Goal: Task Accomplishment & Management: Use online tool/utility

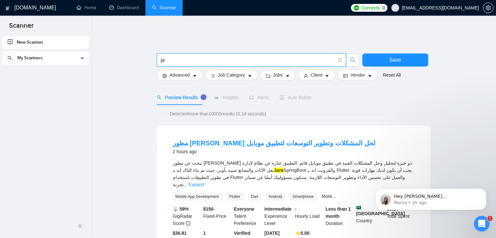
type input "j"
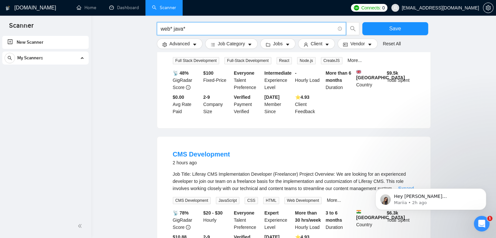
scroll to position [578, 0]
click at [173, 30] on input "web* java*" at bounding box center [248, 29] width 174 height 8
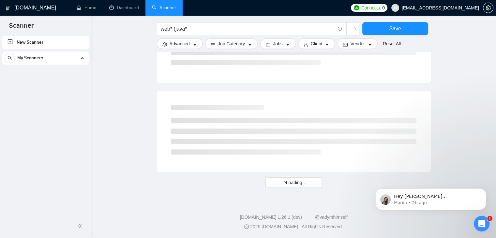
scroll to position [387, 0]
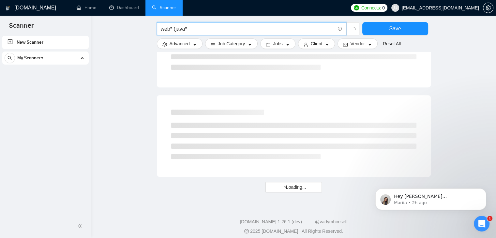
click at [197, 29] on input "web* (java*" at bounding box center [248, 29] width 174 height 8
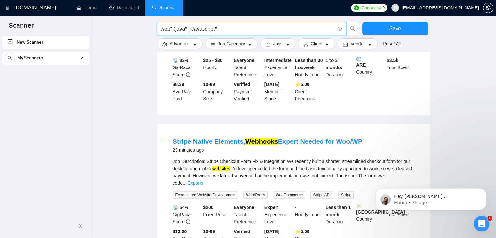
scroll to position [0, 0]
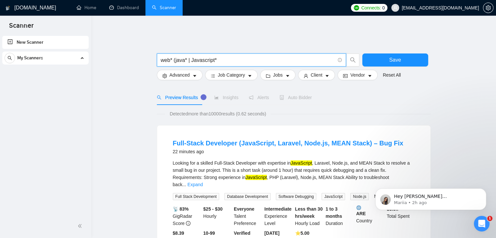
click at [234, 56] on input "web* (java* | Javascript*" at bounding box center [248, 60] width 174 height 8
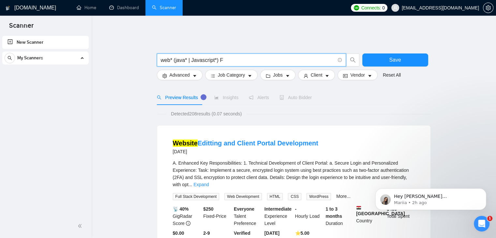
click at [224, 56] on input "web* (java* | Javascript*) F" at bounding box center [248, 60] width 174 height 8
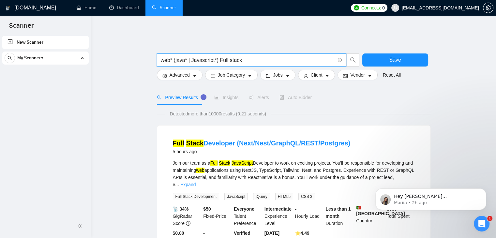
click at [227, 56] on input "web* (java* | Javascript*) Full stack" at bounding box center [248, 60] width 174 height 8
click at [244, 56] on input "web* (java* | Javascript*) Fullstack" at bounding box center [248, 60] width 174 height 8
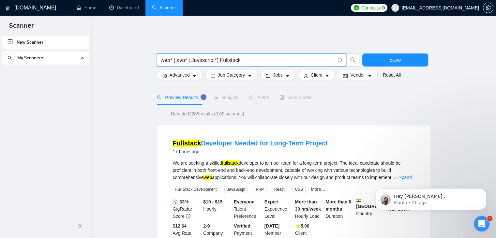
click at [226, 56] on input "web* (java* | Javascript*) Fullstack" at bounding box center [248, 60] width 174 height 8
click at [251, 57] on input "web* (java* | Javascript*) Full stack" at bounding box center [248, 60] width 174 height 8
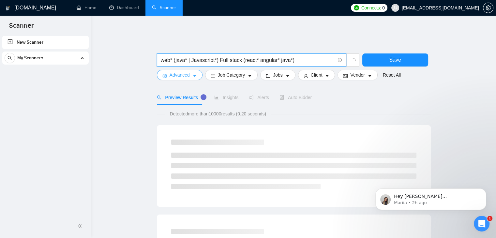
type input "web* (java* | Javascript*) Full stack (react* angular* java*)"
click at [193, 74] on icon "caret-down" at bounding box center [194, 76] width 5 height 5
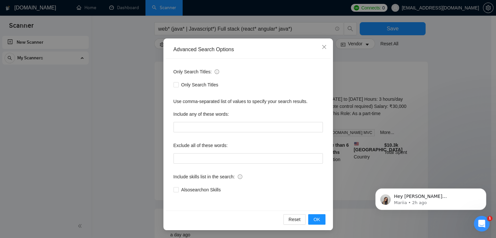
scroll to position [66, 0]
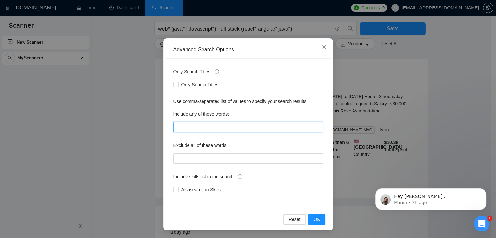
click at [233, 127] on input "text" at bounding box center [247, 127] width 149 height 10
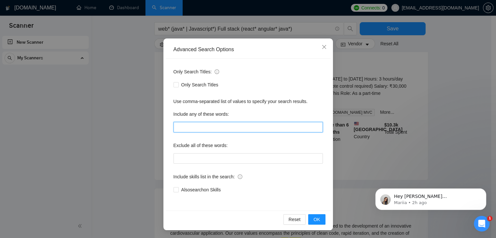
scroll to position [85, 0]
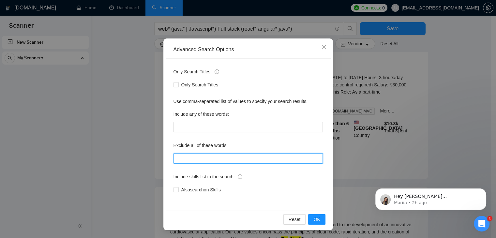
click at [248, 157] on input "text" at bounding box center [247, 158] width 149 height 10
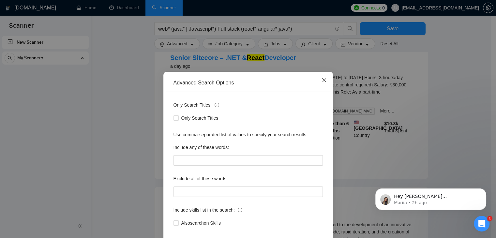
click at [323, 81] on icon "close" at bounding box center [323, 80] width 5 height 5
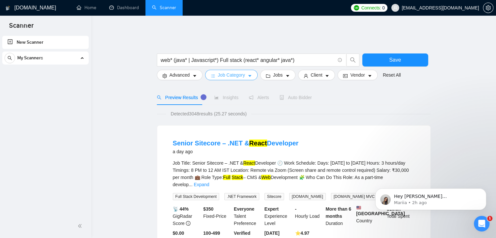
click at [241, 73] on span "Job Category" at bounding box center [231, 74] width 27 height 7
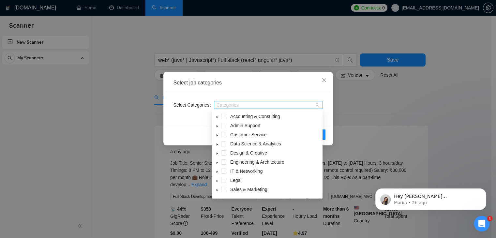
click at [248, 105] on div at bounding box center [264, 104] width 99 height 5
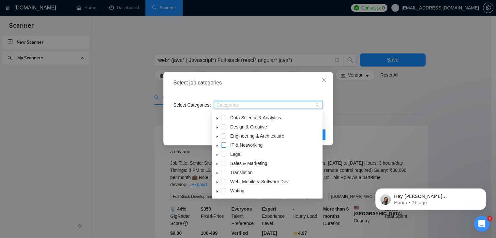
click at [222, 145] on span at bounding box center [223, 144] width 5 height 5
click at [224, 136] on span at bounding box center [223, 135] width 5 height 5
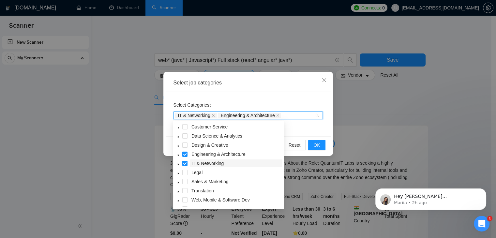
scroll to position [9, 0]
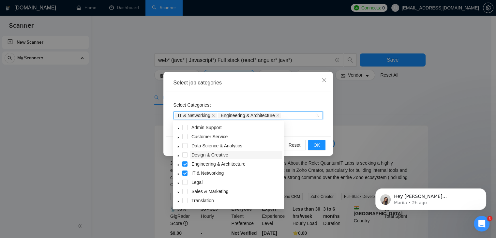
click at [223, 156] on span "Design & Creative" at bounding box center [209, 154] width 37 height 5
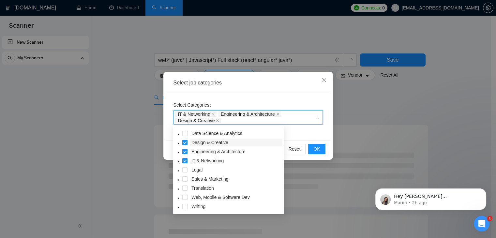
scroll to position [26, 0]
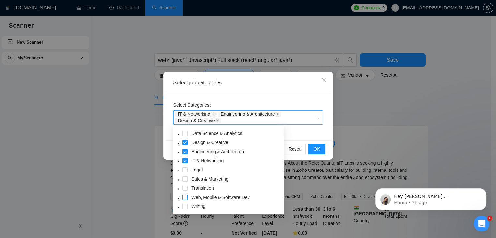
click at [184, 195] on span at bounding box center [184, 197] width 5 height 5
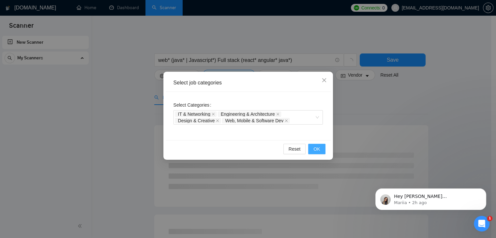
click at [317, 150] on span "OK" at bounding box center [316, 148] width 7 height 7
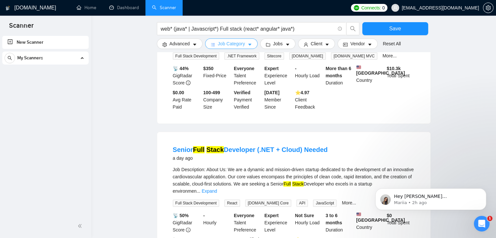
scroll to position [0, 0]
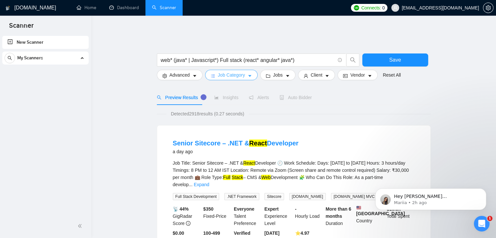
click at [245, 74] on button "Job Category" at bounding box center [231, 75] width 52 height 10
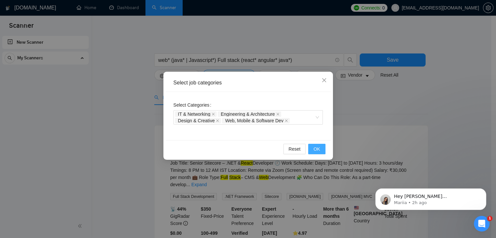
click at [314, 146] on span "OK" at bounding box center [316, 148] width 7 height 7
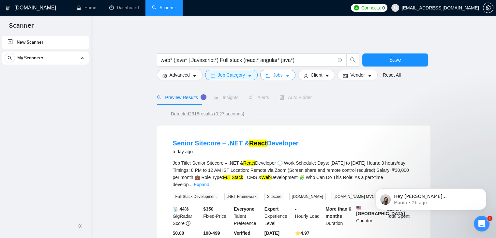
click at [281, 70] on button "Jobs" at bounding box center [277, 75] width 35 height 10
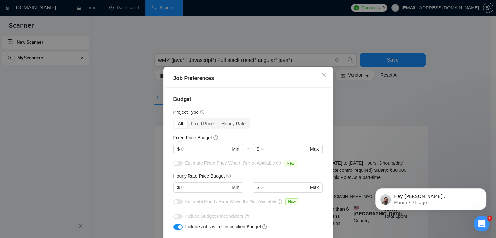
scroll to position [31, 0]
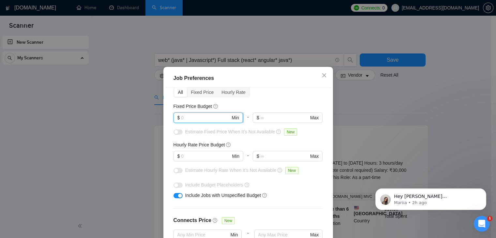
click at [210, 119] on input "text" at bounding box center [205, 117] width 49 height 7
type input "2000"
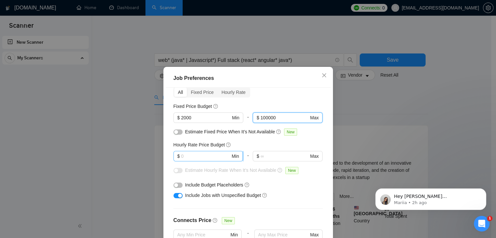
type input "100000"
click at [199, 161] on span "$ Min" at bounding box center [207, 156] width 69 height 10
type input "10"
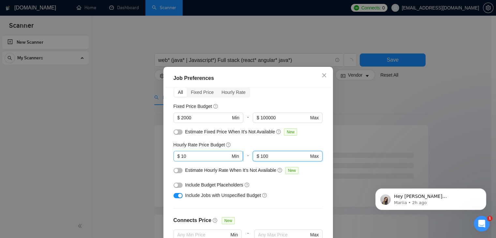
type input "100"
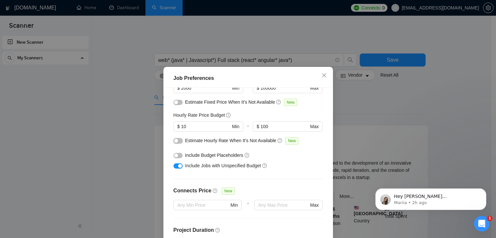
scroll to position [61, 0]
drag, startPoint x: 270, startPoint y: 127, endPoint x: 236, endPoint y: 127, distance: 34.2
click at [236, 127] on div "$ 10 Min - 100 $ 100 Max" at bounding box center [247, 130] width 149 height 16
type input "50"
click at [296, 152] on div "Include Budget Placeholders" at bounding box center [250, 155] width 131 height 7
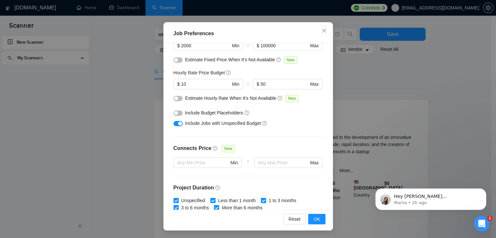
scroll to position [60, 0]
click at [174, 113] on div "button" at bounding box center [176, 112] width 4 height 4
click at [173, 113] on button "button" at bounding box center [177, 112] width 9 height 5
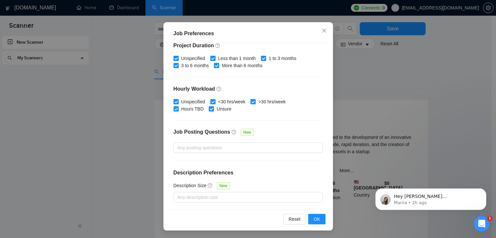
scroll to position [52, 0]
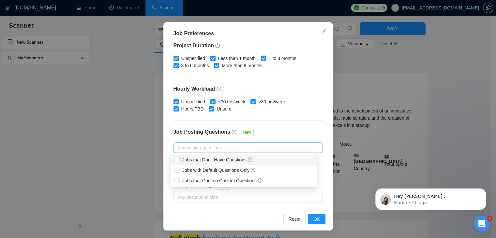
click at [216, 147] on div at bounding box center [245, 148] width 140 height 8
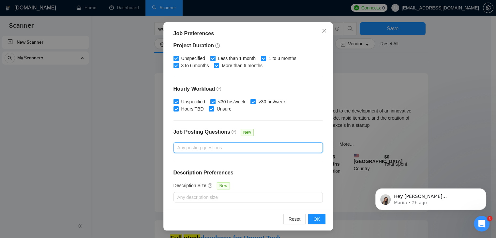
click at [216, 147] on div at bounding box center [245, 148] width 140 height 8
click at [212, 198] on div at bounding box center [245, 197] width 140 height 8
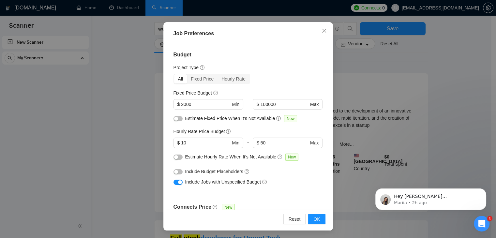
scroll to position [30, 0]
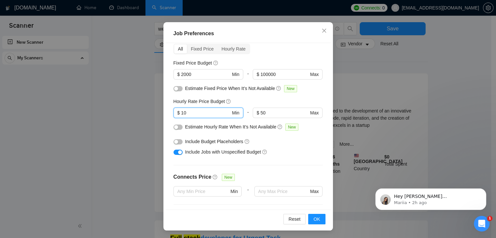
drag, startPoint x: 196, startPoint y: 114, endPoint x: 166, endPoint y: 114, distance: 30.0
click at [166, 114] on div "Budget Project Type All Fixed Price Hourly Rate Fixed Price Budget $ 2000 Min -…" at bounding box center [248, 126] width 165 height 167
type input "12"
click at [166, 120] on div "Budget Project Type All Fixed Price Hourly Rate Fixed Price Budget $ 2000 Min -…" at bounding box center [248, 126] width 165 height 167
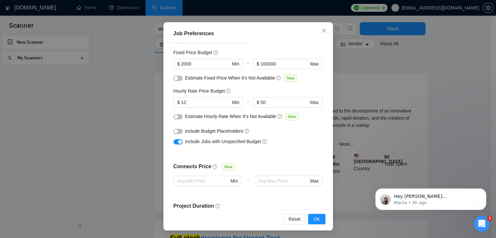
scroll to position [50, 0]
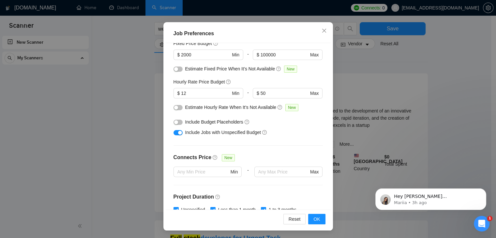
click at [281, 149] on div "Budget Project Type All Fixed Price Hourly Rate Fixed Price Budget $ 2000 Min -…" at bounding box center [248, 126] width 165 height 167
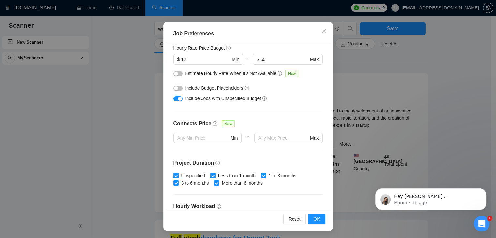
scroll to position [83, 0]
click at [288, 115] on div "Budget Project Type All Fixed Price Hourly Rate Fixed Price Budget $ 2000 Min -…" at bounding box center [248, 126] width 165 height 167
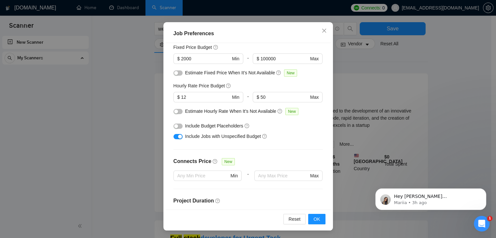
click at [287, 133] on div "Include Jobs with Unspecified Budget" at bounding box center [250, 136] width 131 height 7
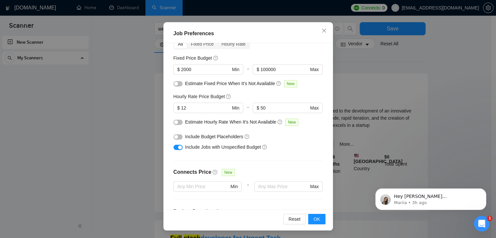
scroll to position [35, 0]
click at [270, 150] on div "Include Jobs with Unspecified Budget" at bounding box center [247, 147] width 149 height 10
click at [289, 166] on div "Budget Project Type All Fixed Price Hourly Rate Fixed Price Budget $ 2000 Min -…" at bounding box center [248, 126] width 165 height 167
click at [296, 147] on div "Include Jobs with Unspecified Budget" at bounding box center [250, 147] width 131 height 7
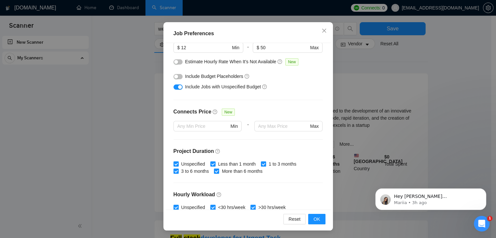
scroll to position [113, 0]
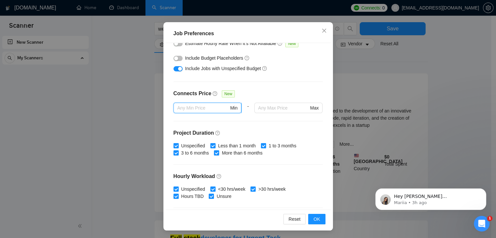
click at [202, 107] on input "text" at bounding box center [203, 107] width 52 height 7
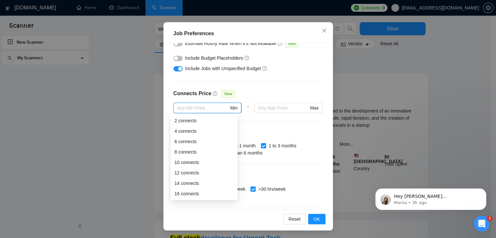
click at [202, 107] on input "text" at bounding box center [203, 107] width 52 height 7
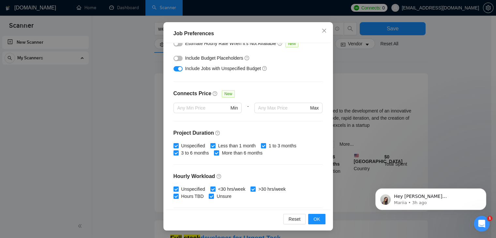
click at [239, 90] on div "Connects Price New" at bounding box center [247, 96] width 149 height 13
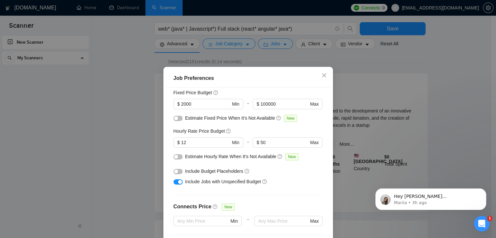
scroll to position [0, 0]
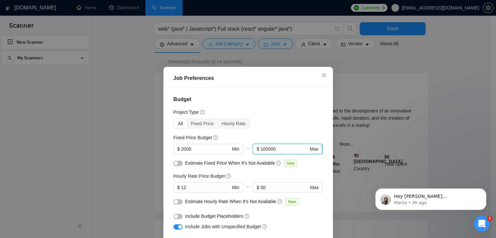
click at [261, 148] on input "100000" at bounding box center [284, 148] width 48 height 7
click at [262, 184] on input "50" at bounding box center [284, 187] width 48 height 7
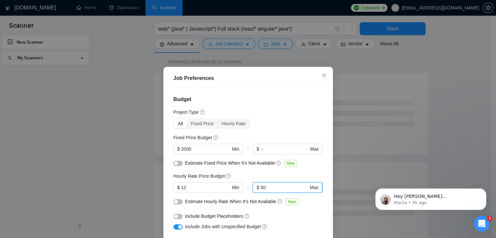
type input "5"
click at [272, 174] on div "Hourly Rate Price Budget" at bounding box center [247, 175] width 149 height 7
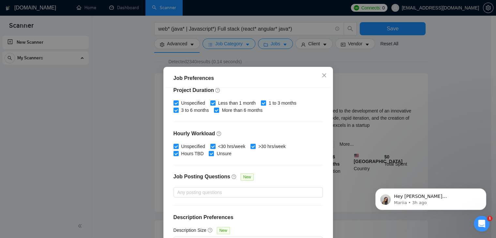
scroll to position [45, 0]
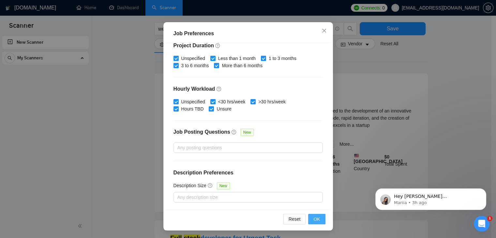
click at [313, 217] on span "OK" at bounding box center [316, 218] width 7 height 7
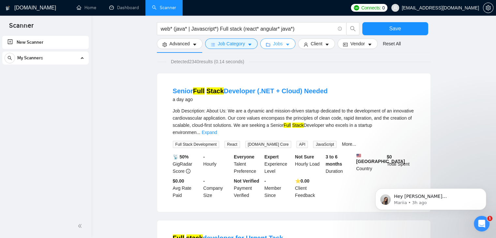
click at [282, 45] on button "Jobs" at bounding box center [277, 43] width 35 height 10
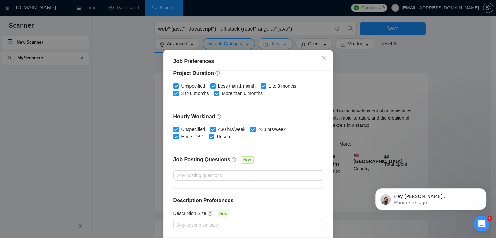
click at [282, 45] on div "Job Preferences Budget Project Type All Fixed Price Hourly Rate Fixed Price Bud…" at bounding box center [248, 119] width 496 height 238
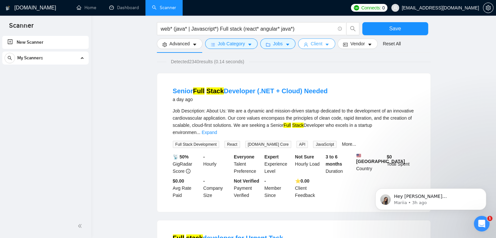
click at [310, 48] on button "Client" at bounding box center [316, 43] width 37 height 10
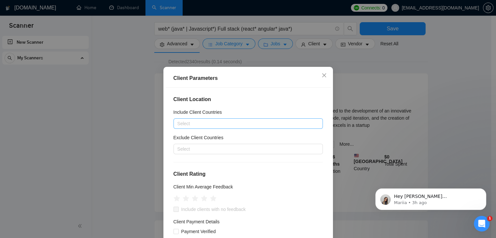
click at [233, 120] on div at bounding box center [245, 124] width 140 height 8
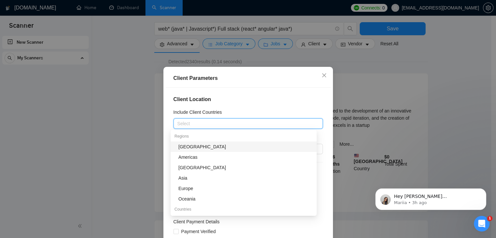
click at [245, 111] on div "Include Client Countries" at bounding box center [247, 114] width 149 height 10
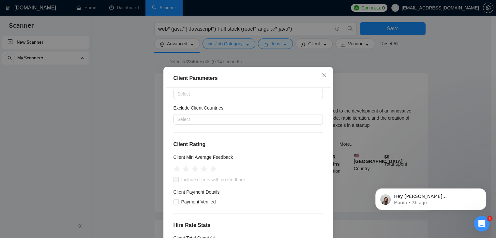
scroll to position [35, 0]
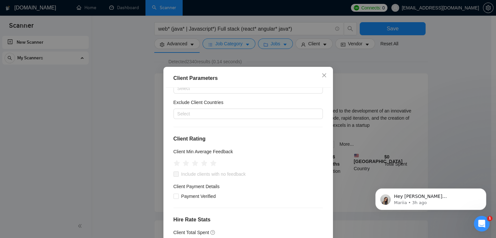
click at [245, 111] on div at bounding box center [245, 114] width 140 height 8
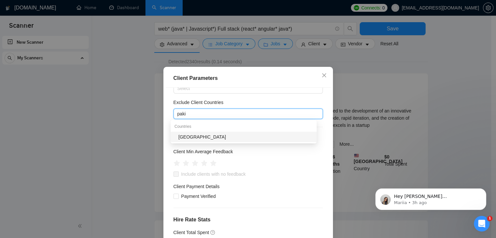
type input "pakis"
click at [198, 140] on div "[GEOGRAPHIC_DATA]" at bounding box center [245, 136] width 134 height 7
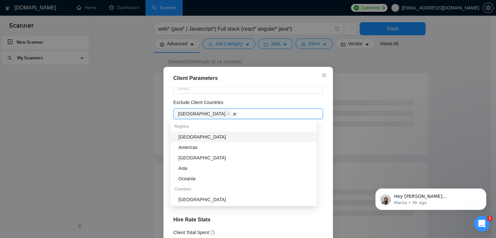
type input "a"
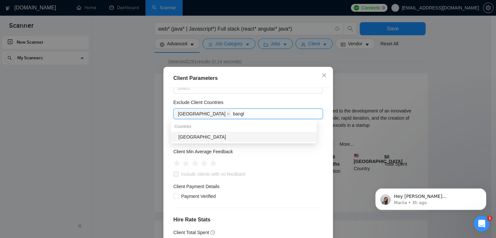
type input "bangla"
click at [204, 135] on div "[GEOGRAPHIC_DATA]" at bounding box center [245, 136] width 134 height 7
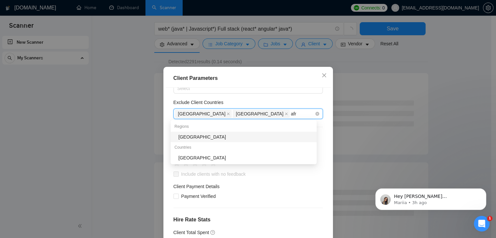
type input "afri"
click at [187, 139] on div "[GEOGRAPHIC_DATA]" at bounding box center [245, 136] width 134 height 7
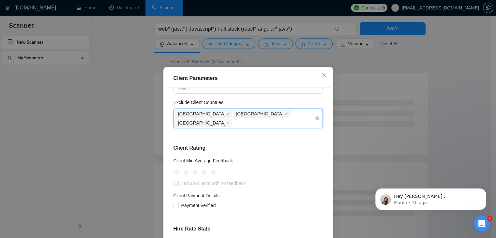
click at [273, 118] on div "[GEOGRAPHIC_DATA] [GEOGRAPHIC_DATA] [GEOGRAPHIC_DATA]" at bounding box center [245, 118] width 140 height 18
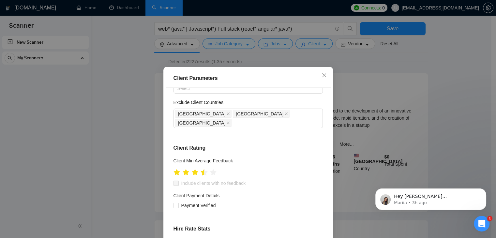
click at [200, 169] on icon "star" at bounding box center [203, 172] width 7 height 7
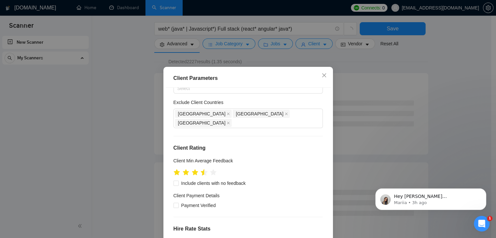
click at [200, 169] on icon "star" at bounding box center [203, 172] width 7 height 7
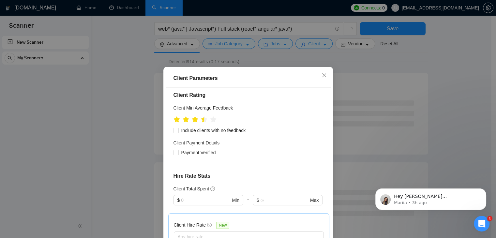
scroll to position [88, 0]
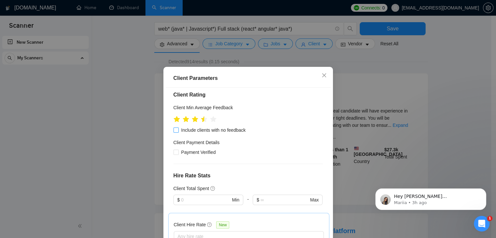
click at [173, 127] on input "Include clients with no feedback" at bounding box center [175, 129] width 5 height 5
checkbox input "false"
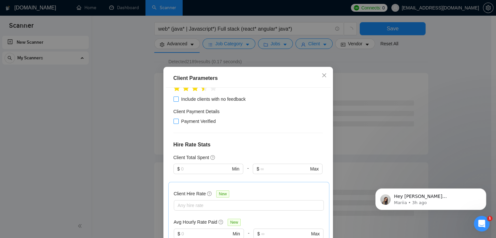
scroll to position [120, 0]
click at [174, 118] on input "Payment Verified" at bounding box center [175, 120] width 5 height 5
checkbox input "true"
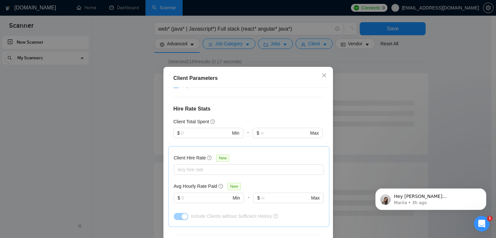
scroll to position [167, 0]
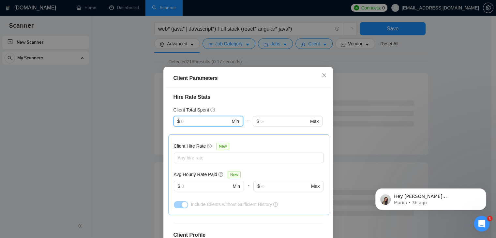
click at [209, 118] on input "text" at bounding box center [205, 121] width 49 height 7
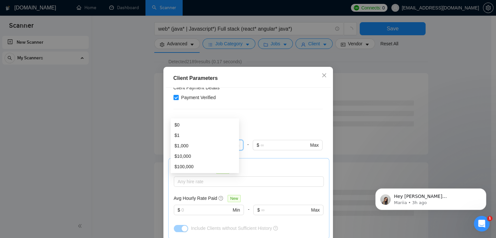
scroll to position [142, 0]
click at [231, 103] on div "Client Location Include Client Countries Select Exclude Client Countries [GEOGR…" at bounding box center [248, 171] width 165 height 167
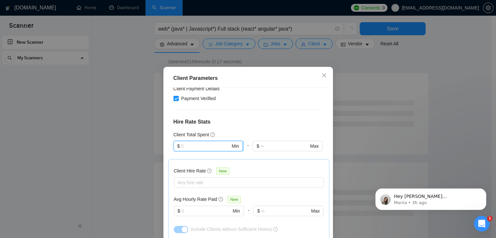
click at [196, 142] on input "text" at bounding box center [205, 145] width 49 height 7
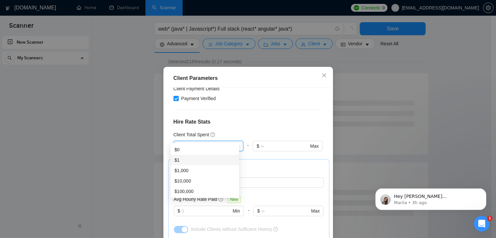
click at [186, 162] on div "$1" at bounding box center [204, 159] width 61 height 7
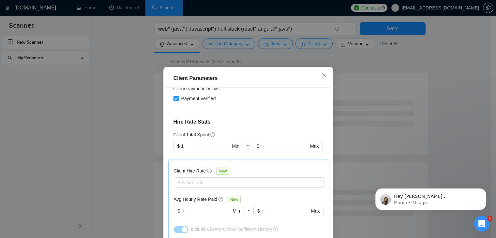
click at [236, 118] on h4 "Hire Rate Stats" at bounding box center [247, 122] width 149 height 8
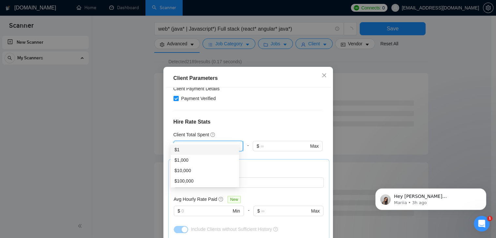
click at [209, 142] on input "1" at bounding box center [205, 145] width 49 height 7
click at [193, 153] on div "$1" at bounding box center [204, 149] width 61 height 7
click at [208, 142] on input "1" at bounding box center [205, 145] width 49 height 7
click at [196, 156] on div "$1,000" at bounding box center [204, 159] width 61 height 7
type input "1000"
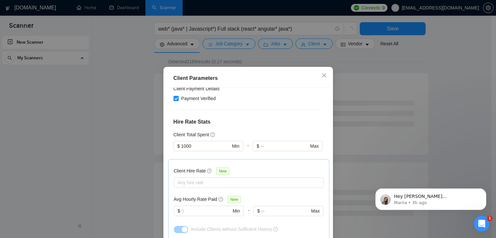
click at [240, 118] on h4 "Hire Rate Stats" at bounding box center [247, 122] width 149 height 8
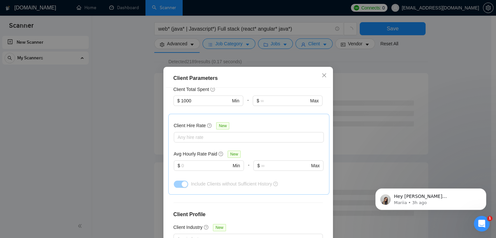
scroll to position [188, 0]
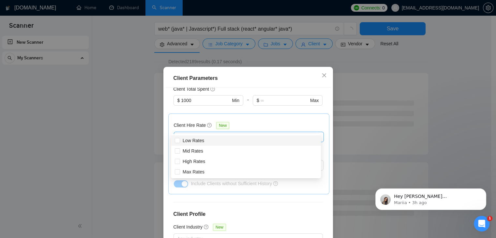
click at [216, 133] on div at bounding box center [245, 137] width 140 height 8
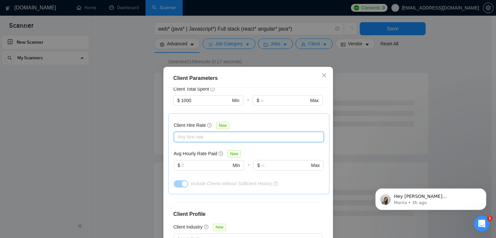
click at [216, 133] on div at bounding box center [245, 137] width 140 height 8
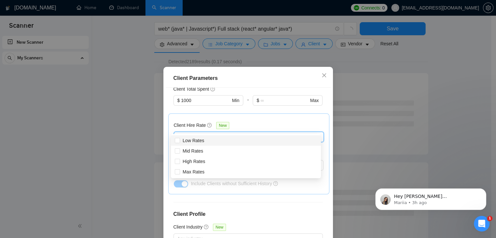
click at [228, 133] on div at bounding box center [245, 137] width 140 height 8
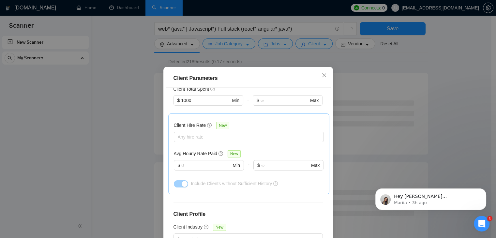
click at [249, 122] on div "Client Hire Rate New" at bounding box center [249, 127] width 150 height 10
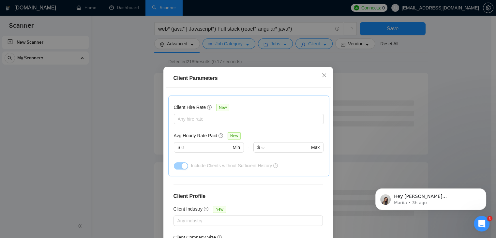
scroll to position [207, 0]
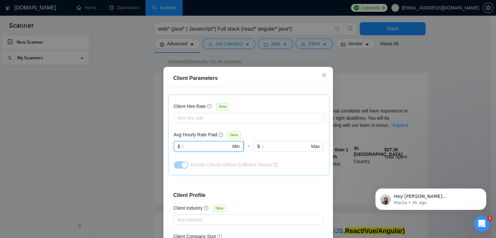
click at [197, 143] on input "text" at bounding box center [206, 146] width 50 height 7
type input "10"
click at [266, 119] on div "Client Hire Rate New Any hire rate Avg Hourly Rate Paid New $ 10 Min - $ Max In…" at bounding box center [249, 135] width 150 height 70
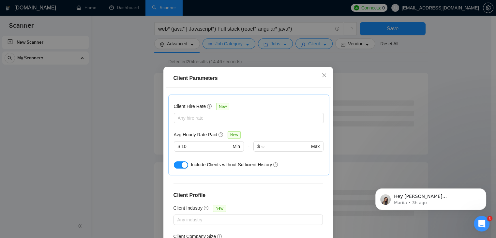
scroll to position [194, 0]
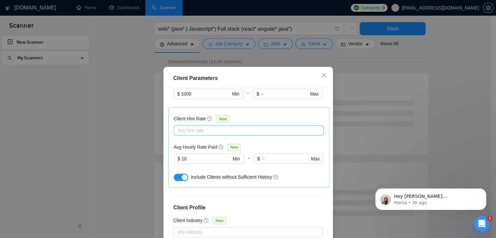
click at [255, 126] on div at bounding box center [245, 130] width 140 height 8
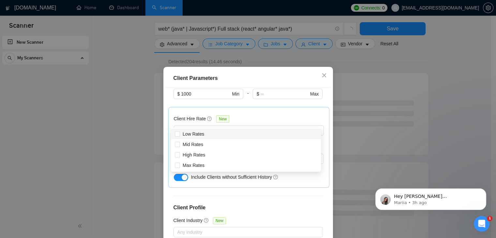
click at [261, 115] on div "Client Hire Rate New" at bounding box center [249, 120] width 150 height 10
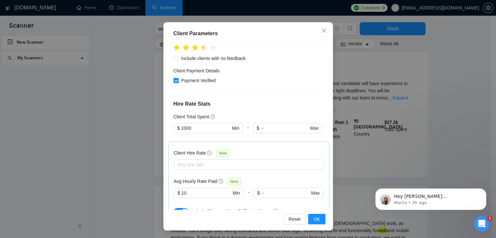
scroll to position [116, 0]
click at [264, 112] on div "Client Total Spent" at bounding box center [247, 115] width 149 height 7
click at [182, 124] on input "1000" at bounding box center [205, 127] width 49 height 7
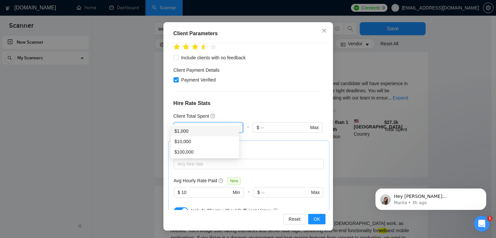
click at [182, 124] on input "1000" at bounding box center [205, 127] width 49 height 7
click at [247, 99] on h4 "Hire Rate Stats" at bounding box center [247, 103] width 149 height 8
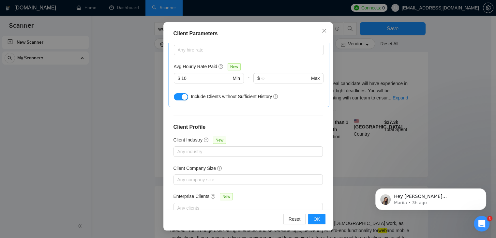
scroll to position [240, 0]
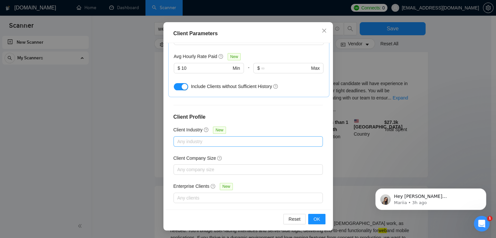
click at [212, 138] on div at bounding box center [245, 142] width 140 height 8
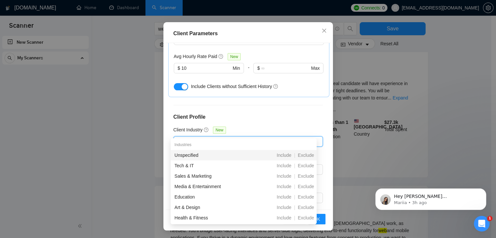
click at [246, 119] on div "Client Location Include Client Countries Select Exclude Client Countries [GEOGR…" at bounding box center [248, 126] width 165 height 167
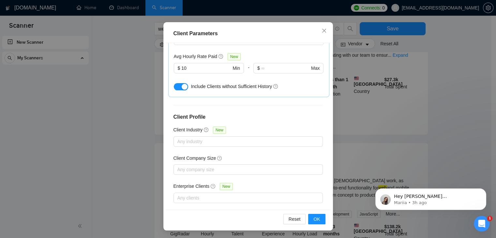
scroll to position [123, 0]
click at [219, 166] on div at bounding box center [245, 170] width 140 height 8
click at [243, 141] on div "Client Location Include Client Countries Select Exclude Client Countries [GEOGR…" at bounding box center [248, 126] width 165 height 167
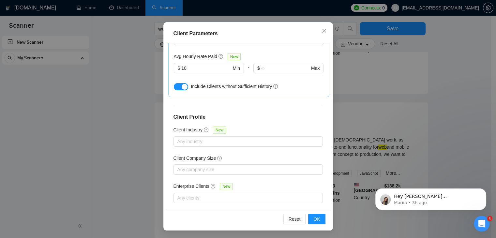
scroll to position [164, 0]
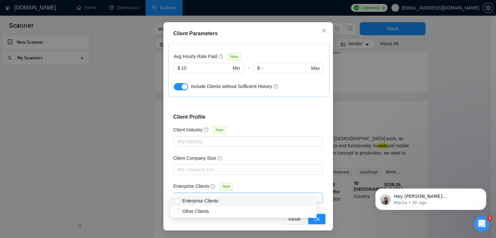
click at [219, 193] on div "Any clients" at bounding box center [247, 198] width 149 height 10
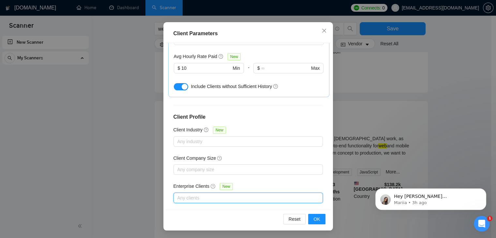
click at [219, 193] on div "Any clients" at bounding box center [247, 198] width 149 height 10
click at [251, 183] on div "Enterprise Clients New" at bounding box center [247, 188] width 149 height 10
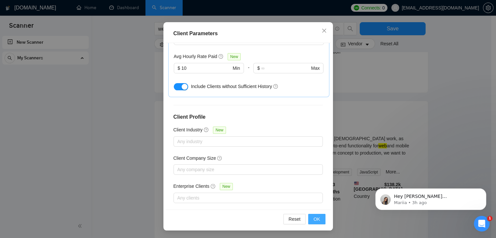
click at [313, 217] on span "OK" at bounding box center [316, 218] width 7 height 7
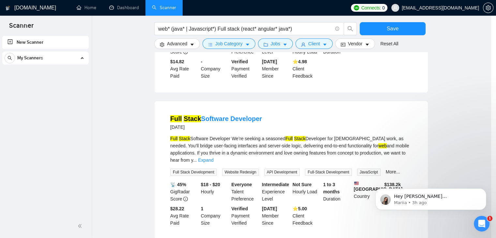
scroll to position [17, 0]
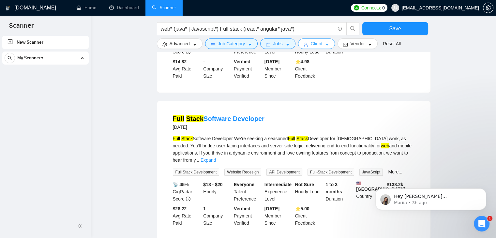
click at [327, 47] on button "Client" at bounding box center [316, 43] width 37 height 10
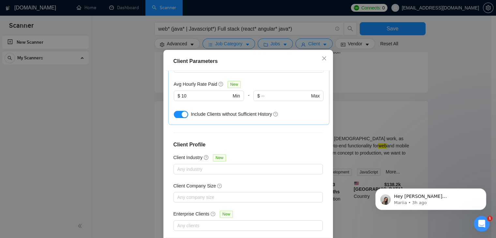
click at [352, 62] on div "Client Parameters Client Location Include Client Countries Select Exclude Clien…" at bounding box center [248, 119] width 496 height 238
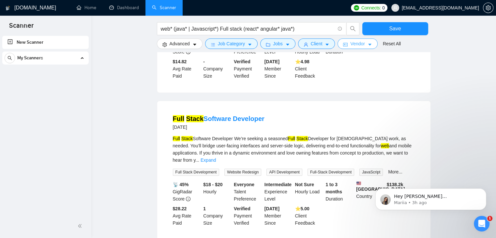
click at [355, 46] on span "Vendor" at bounding box center [357, 43] width 14 height 7
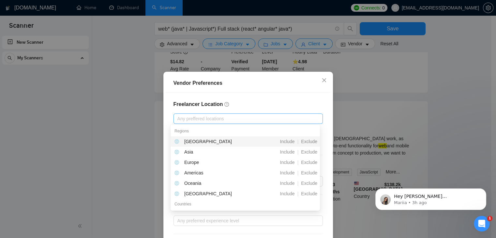
click at [262, 118] on div at bounding box center [245, 119] width 140 height 8
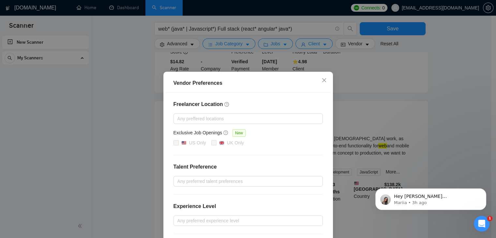
click at [267, 110] on div "Freelancer Location Any preffered locations Exclusive Job Openings New US Only …" at bounding box center [248, 183] width 165 height 181
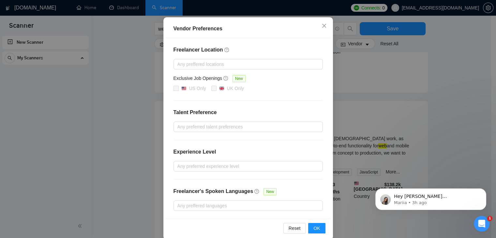
scroll to position [55, 0]
click at [244, 129] on div at bounding box center [245, 127] width 140 height 8
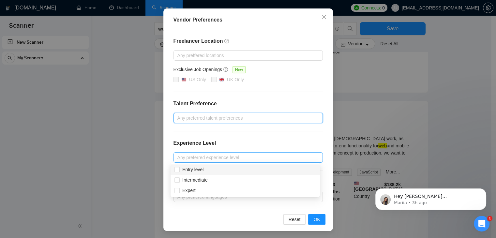
click at [232, 159] on div at bounding box center [245, 158] width 140 height 8
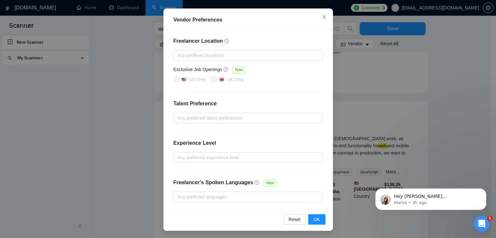
click at [246, 145] on div "Experience Level" at bounding box center [247, 145] width 149 height 13
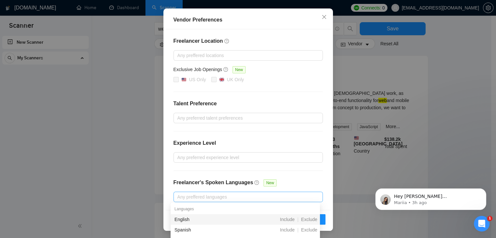
click at [223, 196] on div at bounding box center [245, 197] width 140 height 8
click at [254, 170] on div "Freelancer Location Any preffered locations Exclusive Job Openings New US Only …" at bounding box center [248, 119] width 165 height 181
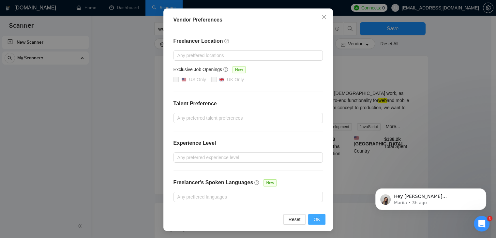
click at [314, 216] on span "OK" at bounding box center [316, 219] width 7 height 7
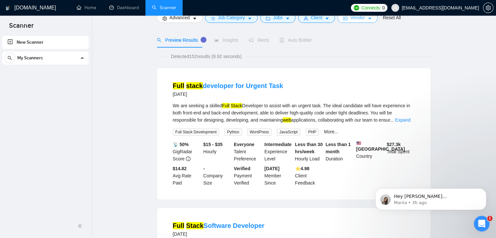
scroll to position [23, 0]
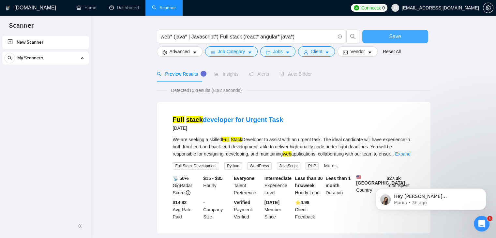
click at [381, 30] on button "Save" at bounding box center [395, 36] width 66 height 13
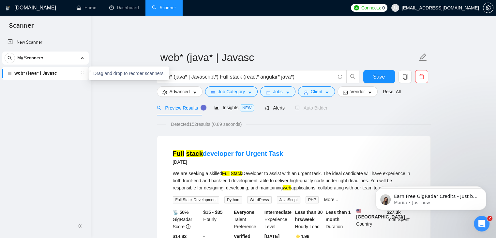
click at [84, 74] on icon "holder" at bounding box center [82, 73] width 5 height 5
click at [82, 75] on icon "holder" at bounding box center [82, 73] width 5 height 5
drag, startPoint x: 41, startPoint y: 75, endPoint x: 103, endPoint y: 62, distance: 63.5
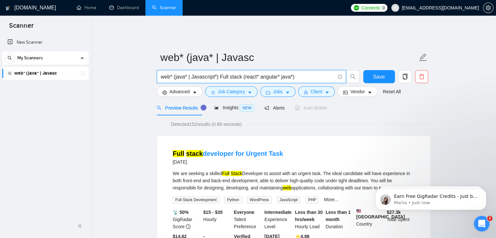
click at [209, 74] on input "web* (java* | Javascript*) Full stack (react* angular* java*)" at bounding box center [248, 77] width 174 height 8
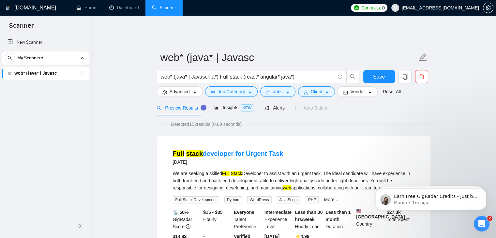
click at [55, 111] on div "New Scanner My Scanners web* (java* | Javasc" at bounding box center [45, 125] width 91 height 180
click at [25, 56] on span "My Scanners" at bounding box center [30, 58] width 26 height 13
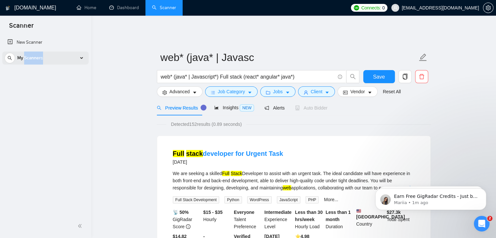
click at [25, 56] on span "My Scanners" at bounding box center [30, 58] width 26 height 13
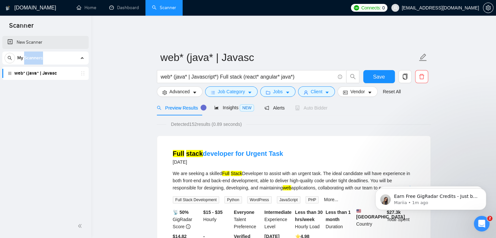
click at [31, 45] on link "New Scanner" at bounding box center [45, 42] width 76 height 13
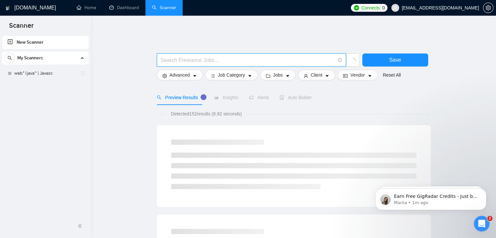
click at [197, 56] on input "text" at bounding box center [248, 60] width 174 height 8
type input "ruby* react*"
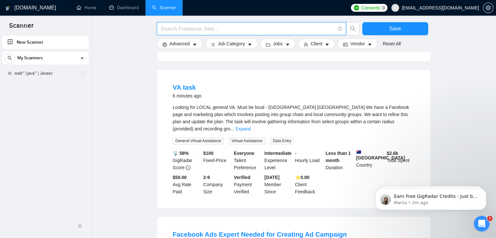
scroll to position [207, 0]
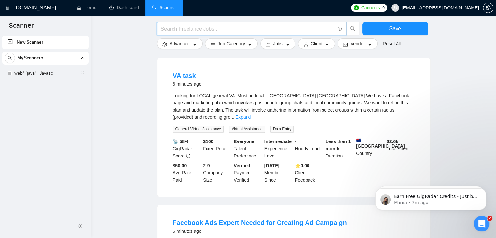
click at [189, 26] on input "text" at bounding box center [248, 29] width 174 height 8
paste input "ruby* react*"
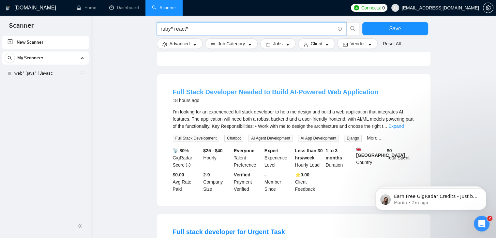
click at [196, 88] on link "Full Stack Developer Needed to Build AI-Powered Web Application" at bounding box center [275, 91] width 205 height 7
click at [192, 25] on input "ruby* react*" at bounding box center [248, 29] width 174 height 8
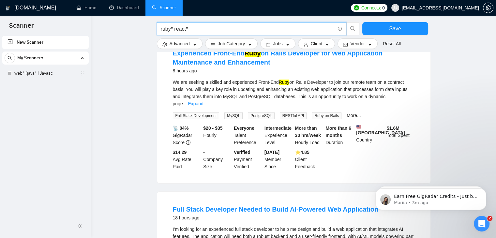
scroll to position [0, 0]
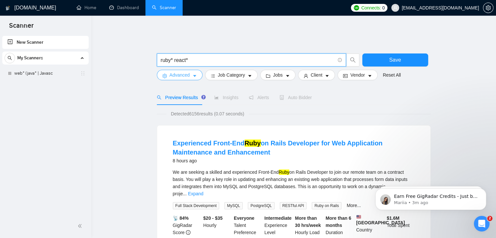
click at [180, 72] on span "Advanced" at bounding box center [180, 74] width 20 height 7
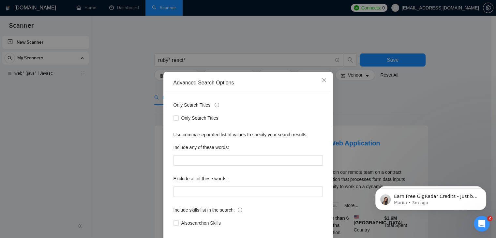
click at [196, 59] on div "Advanced Search Options Only Search Titles: Only Search Titles Use comma-separa…" at bounding box center [248, 119] width 496 height 238
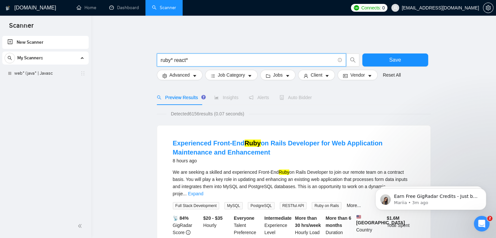
click at [196, 59] on input "ruby* react*" at bounding box center [248, 60] width 174 height 8
type input "ruby* react* angular*"
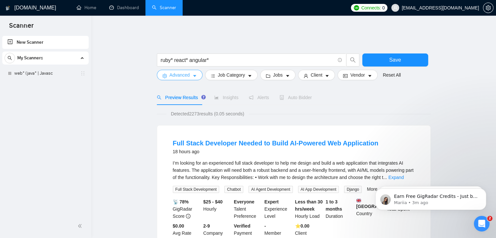
click at [185, 71] on span "Advanced" at bounding box center [180, 74] width 20 height 7
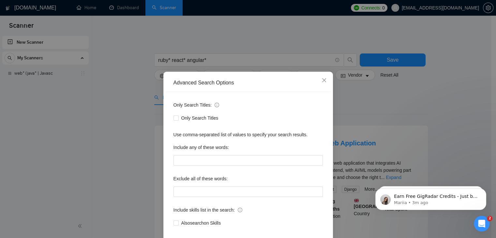
scroll to position [33, 0]
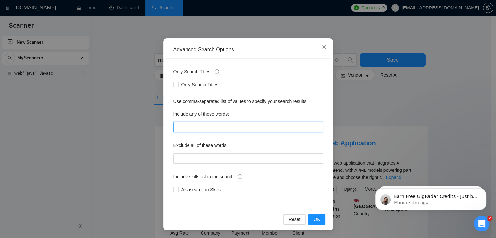
click at [201, 131] on input "text" at bounding box center [247, 127] width 149 height 10
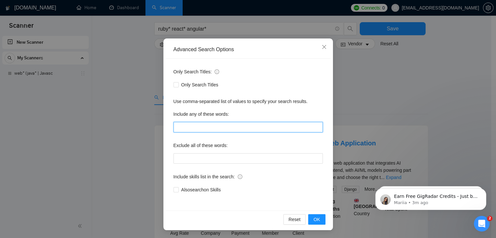
scroll to position [43, 0]
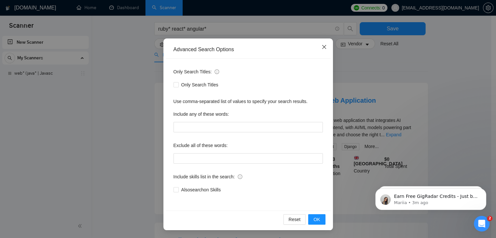
click at [321, 50] on icon "close" at bounding box center [323, 46] width 5 height 5
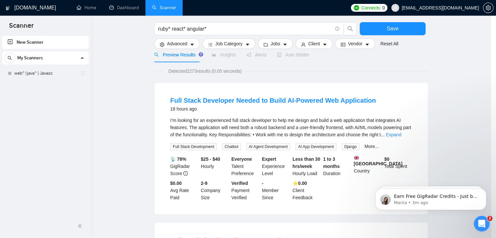
scroll to position [1, 0]
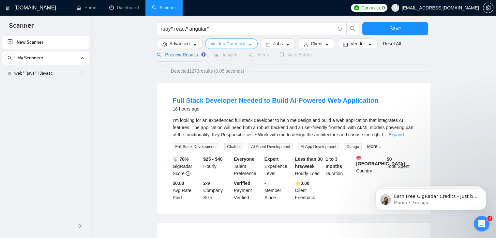
click at [224, 41] on span "Job Category" at bounding box center [231, 43] width 27 height 7
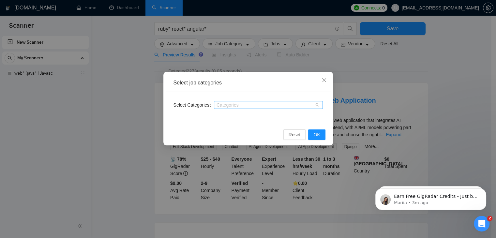
click at [232, 106] on div at bounding box center [264, 104] width 99 height 5
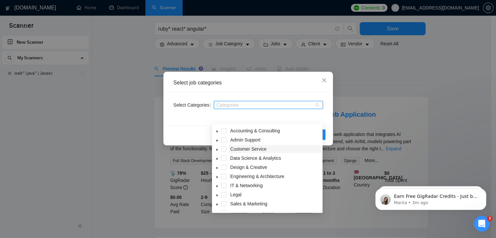
scroll to position [28, 0]
click at [226, 178] on span at bounding box center [223, 176] width 5 height 5
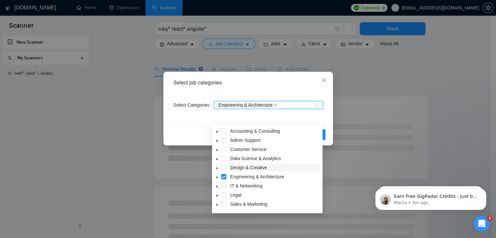
click at [243, 167] on span "Design & Creative" at bounding box center [248, 167] width 37 height 5
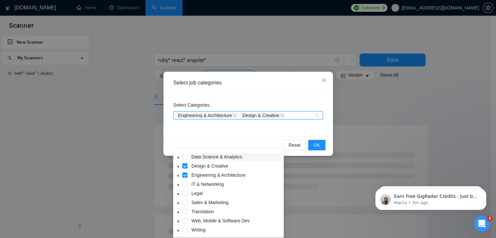
scroll to position [26, 0]
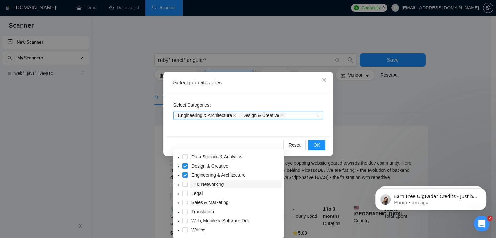
click at [213, 186] on span "IT & Networking" at bounding box center [207, 184] width 32 height 5
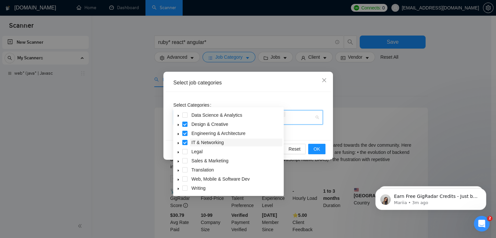
scroll to position [18, 0]
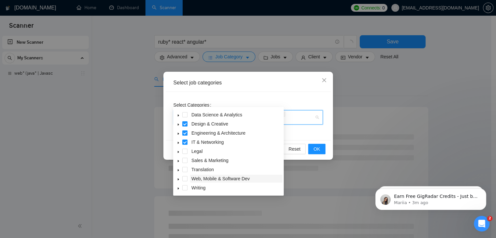
click at [218, 180] on span "Web, Mobile & Software Dev" at bounding box center [220, 178] width 58 height 5
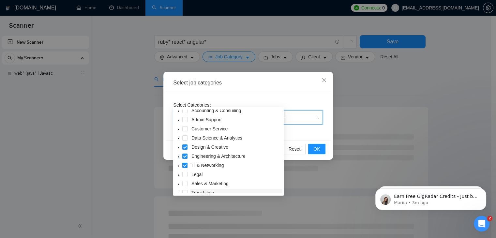
scroll to position [0, 0]
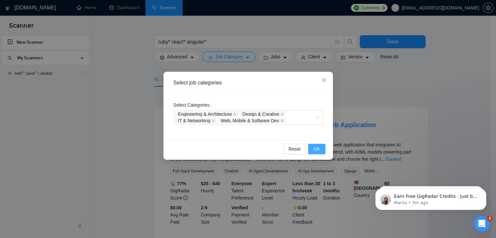
click at [317, 150] on span "OK" at bounding box center [316, 148] width 7 height 7
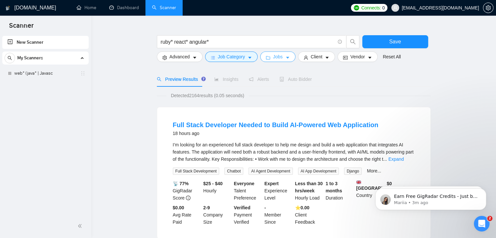
click at [277, 56] on button "Jobs" at bounding box center [277, 57] width 35 height 10
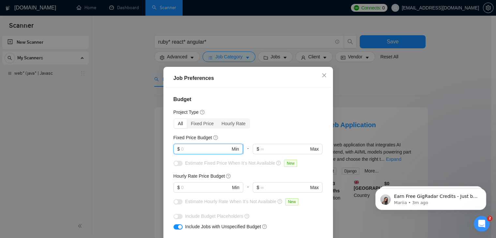
click at [194, 152] on input "text" at bounding box center [205, 148] width 49 height 7
type input "2000"
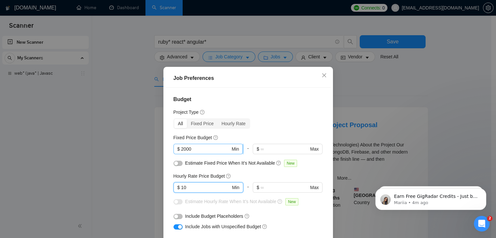
type input "10"
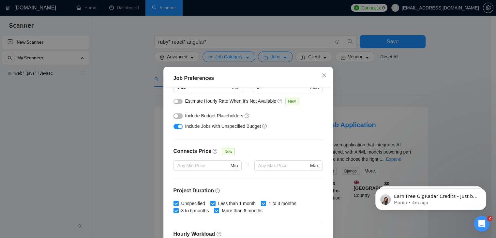
scroll to position [128, 0]
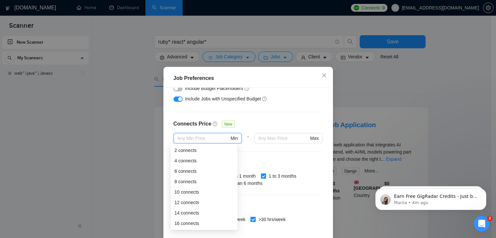
click at [220, 138] on input "text" at bounding box center [203, 138] width 52 height 7
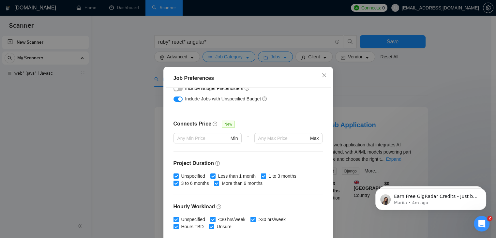
click at [237, 125] on div "Connects Price New" at bounding box center [247, 126] width 149 height 13
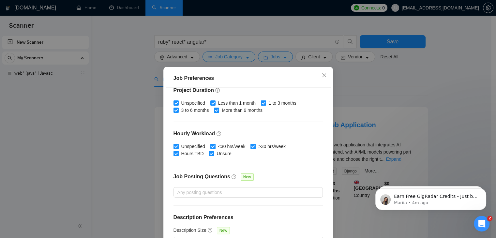
scroll to position [45, 0]
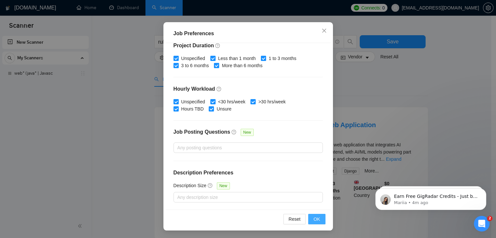
click at [316, 219] on span "OK" at bounding box center [316, 218] width 7 height 7
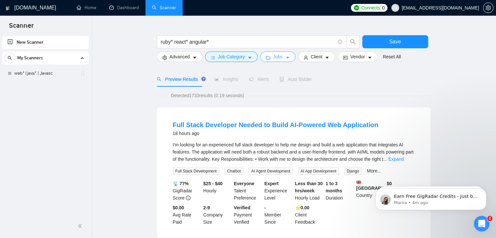
click at [275, 54] on span "Jobs" at bounding box center [278, 56] width 10 height 7
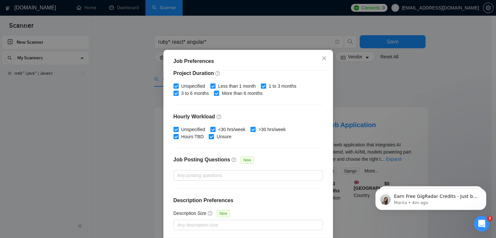
scroll to position [45, 0]
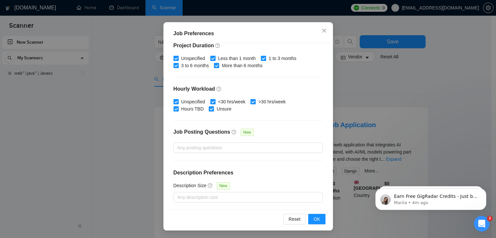
click at [317, 225] on div "Reset OK" at bounding box center [248, 219] width 165 height 19
click at [317, 221] on span "OK" at bounding box center [316, 218] width 7 height 7
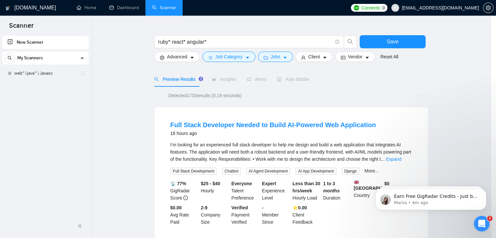
scroll to position [17, 0]
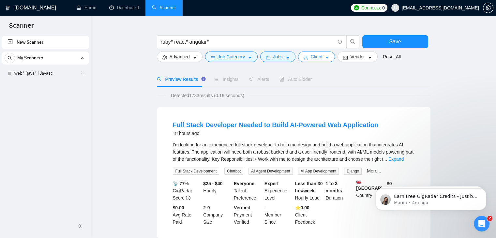
click at [313, 53] on span "Client" at bounding box center [317, 56] width 12 height 7
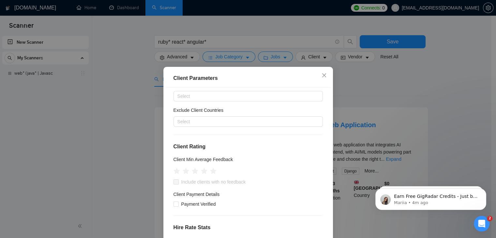
scroll to position [0, 0]
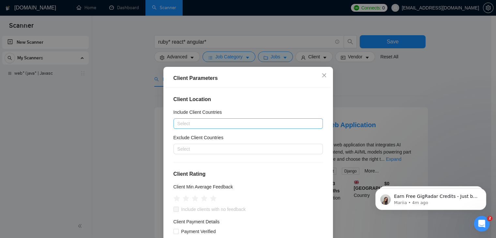
click at [229, 127] on div at bounding box center [245, 124] width 140 height 8
click at [222, 149] on div at bounding box center [245, 149] width 140 height 8
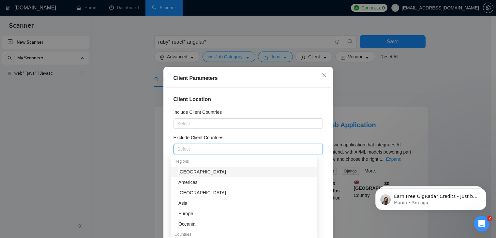
click at [202, 169] on div "[GEOGRAPHIC_DATA]" at bounding box center [245, 171] width 134 height 7
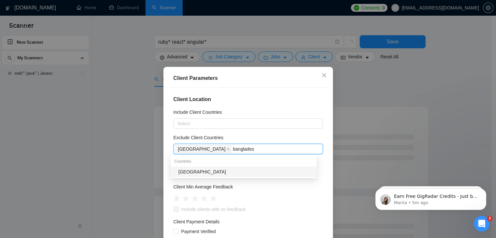
type input "[GEOGRAPHIC_DATA]"
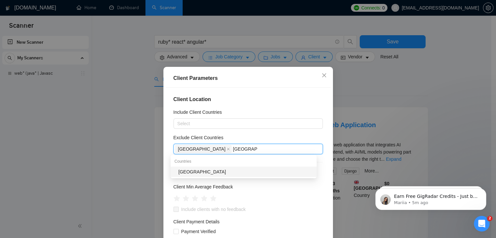
click at [202, 169] on div "[GEOGRAPHIC_DATA]" at bounding box center [245, 171] width 134 height 7
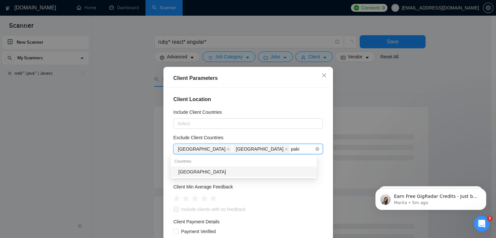
type input "pakis"
click at [228, 171] on div "[GEOGRAPHIC_DATA]" at bounding box center [245, 171] width 134 height 7
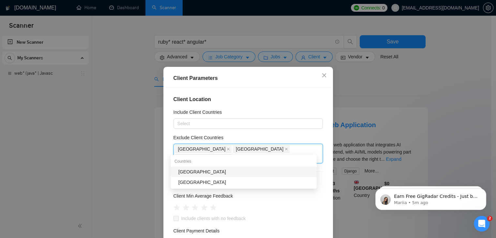
type input "nige"
click at [229, 172] on div "[GEOGRAPHIC_DATA]" at bounding box center [245, 171] width 134 height 7
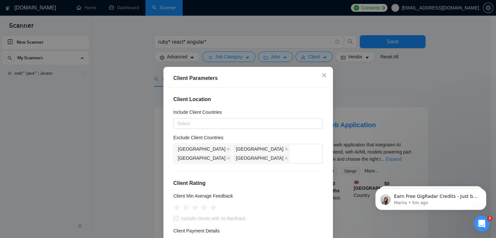
click at [284, 134] on div "Exclude Client Countries" at bounding box center [247, 139] width 149 height 10
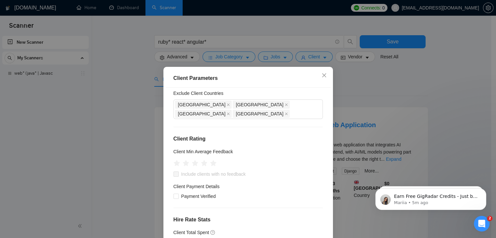
scroll to position [48, 0]
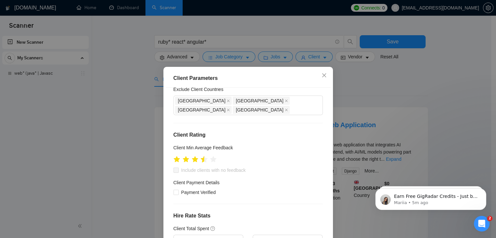
click at [200, 156] on icon "star" at bounding box center [203, 159] width 7 height 7
click at [202, 156] on icon "star" at bounding box center [203, 159] width 7 height 7
click at [201, 154] on div at bounding box center [202, 158] width 4 height 11
click at [201, 156] on icon "star" at bounding box center [203, 159] width 7 height 7
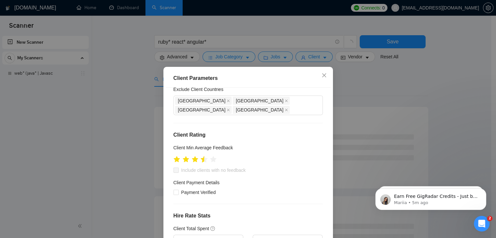
click at [200, 156] on icon "star" at bounding box center [203, 159] width 7 height 7
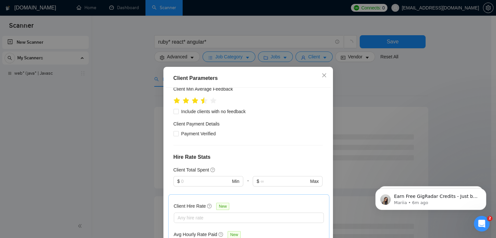
scroll to position [107, 0]
click at [175, 131] on input "Payment Verified" at bounding box center [175, 133] width 5 height 5
checkbox input "true"
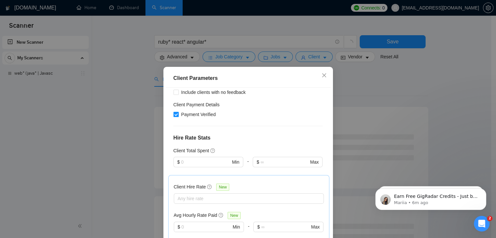
scroll to position [143, 0]
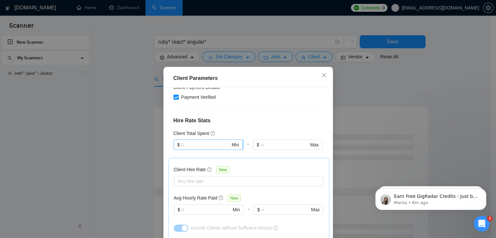
click at [188, 140] on span "$ Min" at bounding box center [207, 145] width 69 height 10
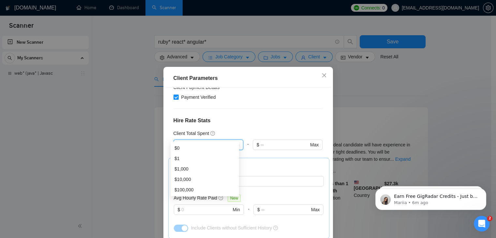
click at [250, 117] on h4 "Hire Rate Stats" at bounding box center [247, 121] width 149 height 8
click at [202, 141] on input "text" at bounding box center [205, 144] width 49 height 7
click at [197, 176] on div "$10,000" at bounding box center [204, 179] width 61 height 7
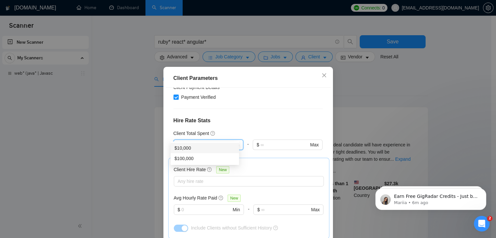
drag, startPoint x: 197, startPoint y: 139, endPoint x: 159, endPoint y: 128, distance: 38.9
click at [159, 128] on div "Client Parameters Client Location Include Client Countries Select Exclude Clien…" at bounding box center [248, 119] width 496 height 238
type input "1000"
click at [252, 116] on div "Client Location Include Client Countries Select Exclude Client Countries [GEOGR…" at bounding box center [248, 171] width 165 height 167
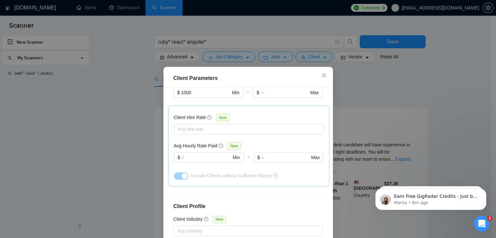
scroll to position [201, 0]
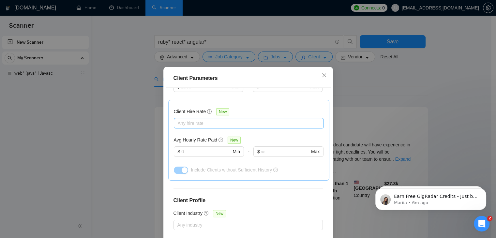
click at [226, 119] on div at bounding box center [245, 123] width 140 height 8
click at [248, 108] on div "Client Hire Rate New" at bounding box center [249, 113] width 150 height 10
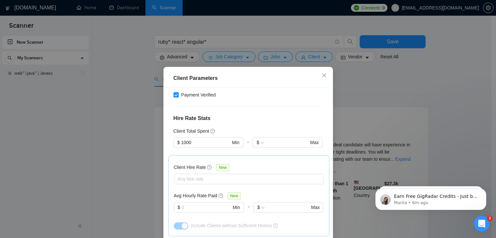
scroll to position [145, 0]
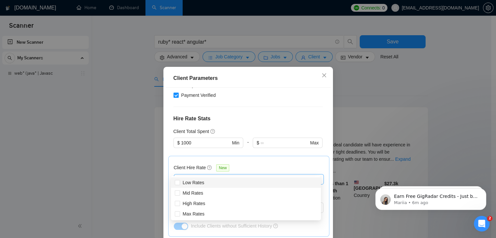
click at [203, 175] on div at bounding box center [245, 179] width 140 height 8
click at [180, 192] on span "Mid Rates" at bounding box center [193, 192] width 26 height 7
click at [179, 192] on input "Mid Rates" at bounding box center [177, 192] width 5 height 5
checkbox input "false"
click at [177, 207] on label "High Rates" at bounding box center [191, 203] width 33 height 7
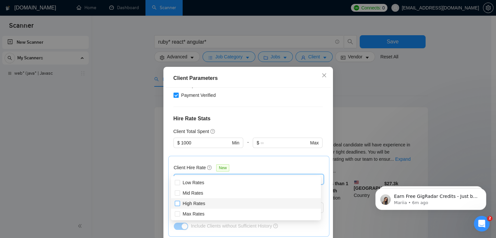
click at [177, 205] on input "High Rates" at bounding box center [177, 203] width 5 height 5
checkbox input "false"
click at [179, 195] on input "Mid Rates" at bounding box center [177, 192] width 5 height 5
checkbox input "true"
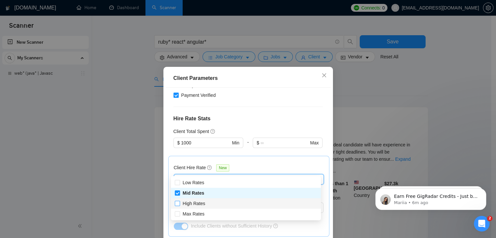
click at [177, 203] on input "High Rates" at bounding box center [177, 203] width 5 height 5
checkbox input "true"
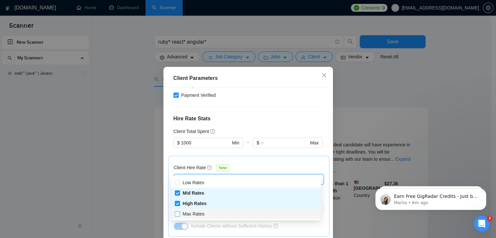
click at [177, 213] on input "Max Rates" at bounding box center [177, 213] width 5 height 5
checkbox input "true"
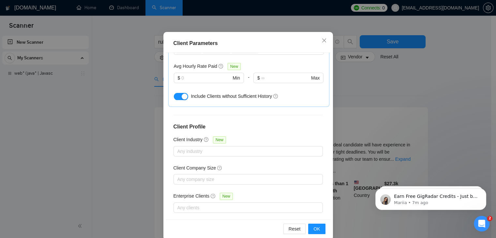
scroll to position [45, 0]
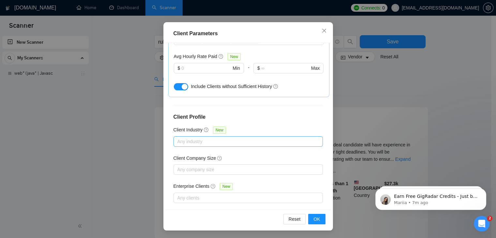
click at [258, 138] on div at bounding box center [245, 142] width 140 height 8
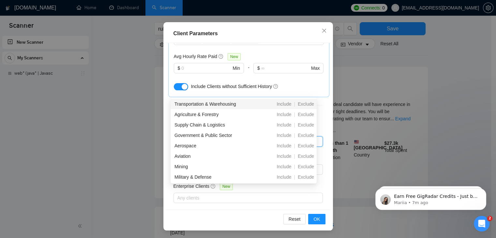
scroll to position [62, 0]
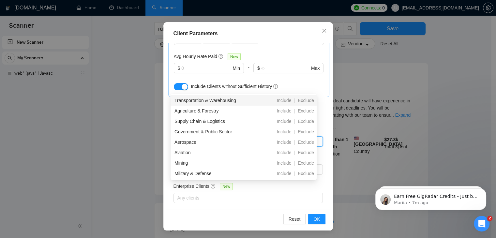
click at [282, 82] on div "Client Hire Rate New Mid Rates High Rates Max Rates Avg Hourly Rate Paid New $ …" at bounding box center [248, 56] width 161 height 81
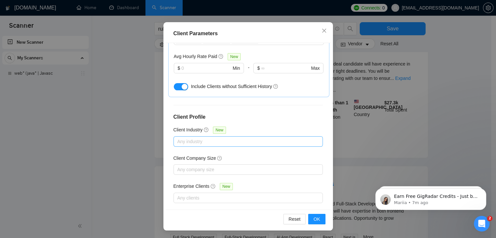
scroll to position [100, 0]
click at [224, 166] on div at bounding box center [245, 170] width 140 height 8
click at [244, 155] on div "Client Company Size" at bounding box center [247, 160] width 149 height 10
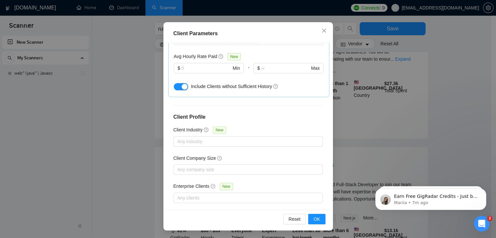
scroll to position [119, 0]
click at [316, 218] on span "OK" at bounding box center [316, 218] width 7 height 7
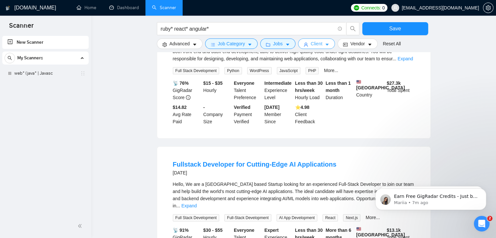
click at [318, 47] on button "Client" at bounding box center [316, 43] width 37 height 10
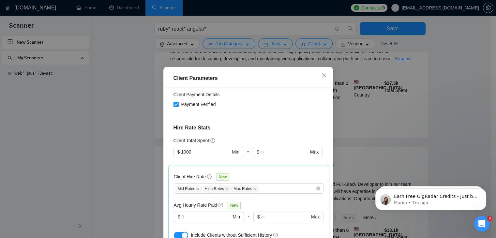
scroll to position [128, 0]
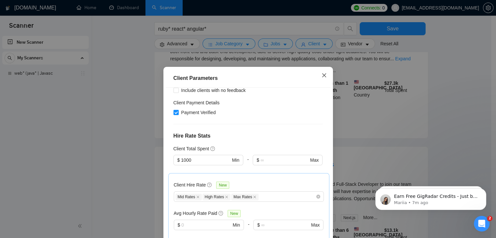
click at [321, 73] on icon "close" at bounding box center [323, 75] width 5 height 5
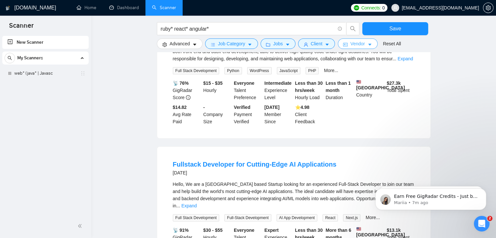
click at [351, 42] on span "Vendor" at bounding box center [357, 43] width 14 height 7
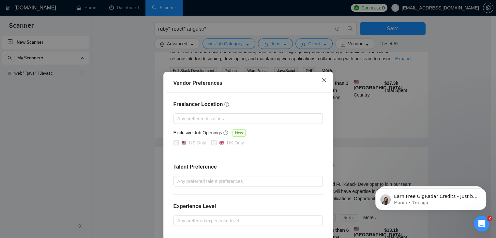
click at [322, 81] on icon "close" at bounding box center [324, 80] width 4 height 4
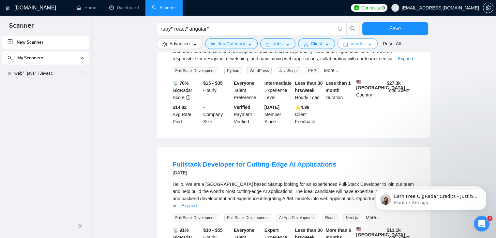
click at [358, 41] on span "Vendor" at bounding box center [357, 43] width 14 height 7
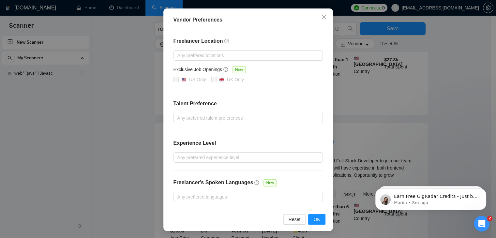
scroll to position [62, 0]
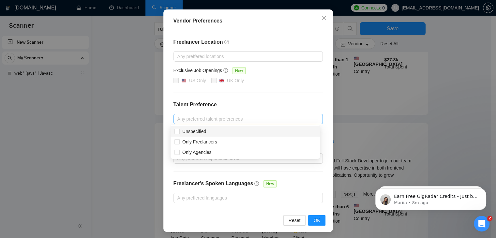
click at [226, 119] on div at bounding box center [245, 119] width 140 height 8
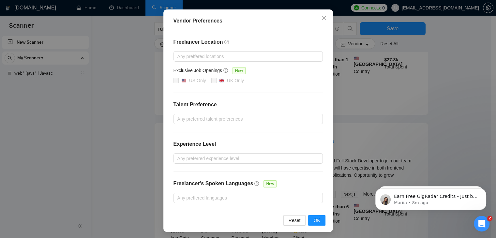
click at [249, 109] on div "Freelancer Location Any preffered locations Exclusive Job Openings New US Only …" at bounding box center [248, 120] width 165 height 181
click at [223, 162] on div at bounding box center [245, 159] width 140 height 8
click at [245, 142] on div "Experience Level" at bounding box center [247, 146] width 149 height 13
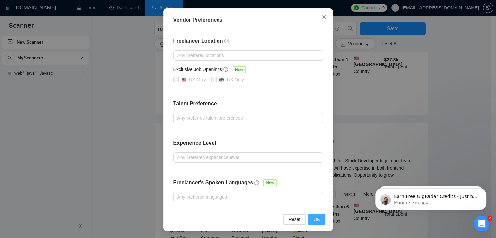
click at [315, 219] on span "OK" at bounding box center [316, 219] width 7 height 7
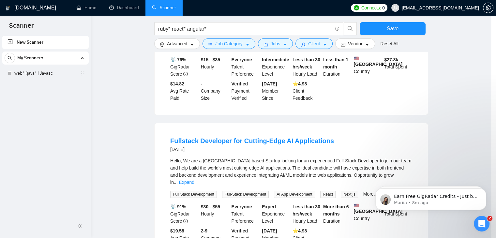
scroll to position [31, 0]
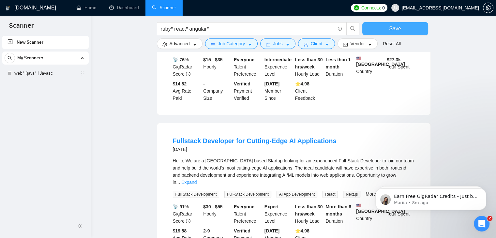
click at [404, 31] on button "Save" at bounding box center [395, 28] width 66 height 13
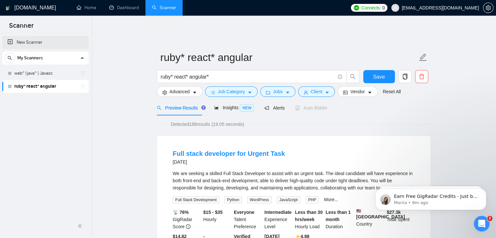
click at [52, 40] on link "New Scanner" at bounding box center [45, 42] width 76 height 13
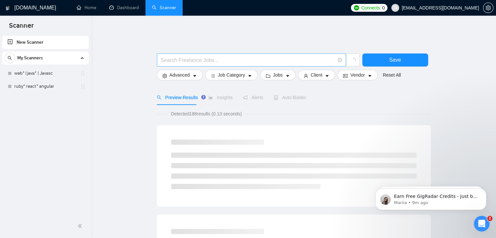
click at [281, 56] on input "text" at bounding box center [248, 60] width 174 height 8
click at [202, 56] on input "text" at bounding box center [248, 60] width 174 height 8
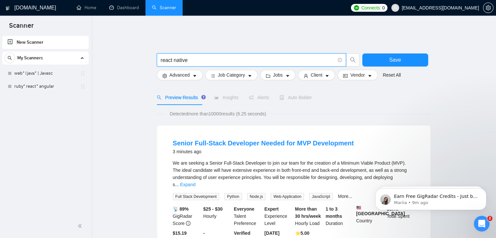
type input "react native"
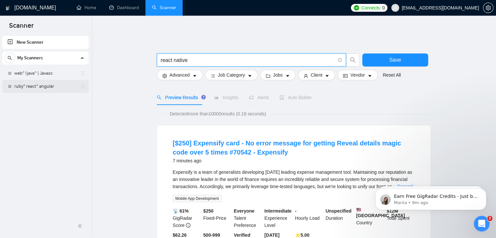
click at [56, 81] on link "ruby* react* angular" at bounding box center [45, 86] width 62 height 13
click at [183, 56] on input "react native" at bounding box center [248, 60] width 174 height 8
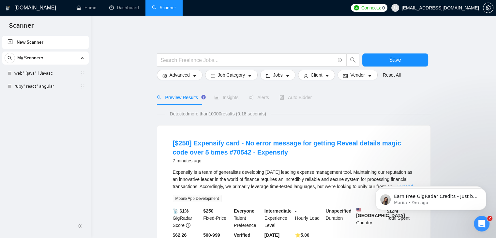
click at [61, 59] on div "My Scanners" at bounding box center [46, 58] width 82 height 13
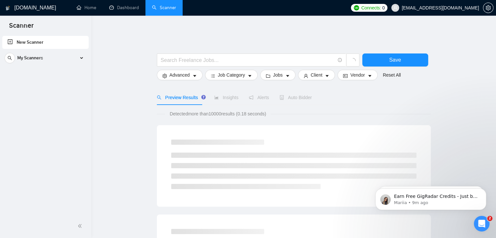
click at [49, 43] on link "New Scanner" at bounding box center [45, 42] width 76 height 13
click at [80, 57] on div "My Scanners" at bounding box center [46, 58] width 82 height 13
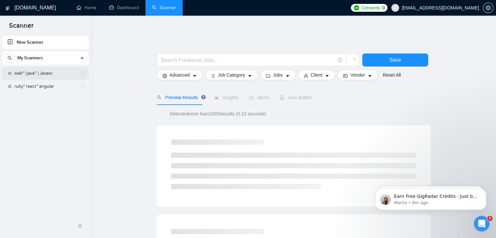
click at [53, 74] on link "web* (java* | Javasc" at bounding box center [45, 73] width 62 height 13
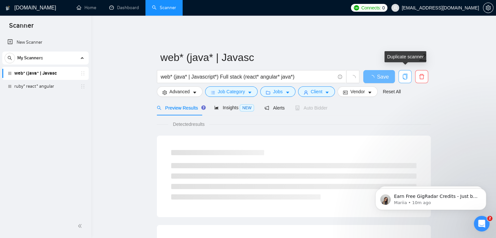
click at [405, 74] on icon "copy" at bounding box center [405, 77] width 6 height 6
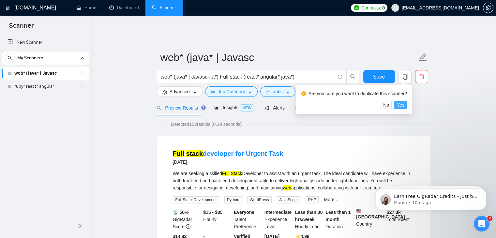
click at [401, 107] on span "Yes" at bounding box center [400, 104] width 7 height 7
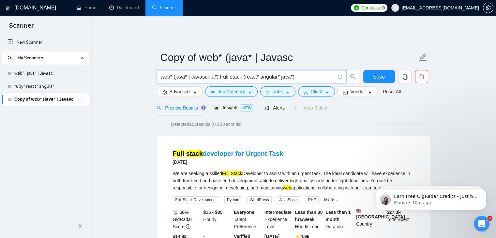
click at [202, 75] on input "web* (java* | Javascript*) Full stack (react* angular* java*)" at bounding box center [248, 77] width 174 height 8
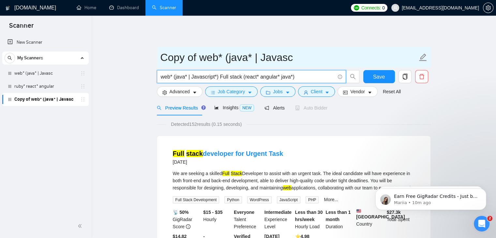
drag, startPoint x: 202, startPoint y: 75, endPoint x: 251, endPoint y: 52, distance: 53.7
click at [251, 52] on form "Copy of web* (java* | Javasc web* (java* | Javascript*) Full stack (react* angu…" at bounding box center [294, 73] width 274 height 53
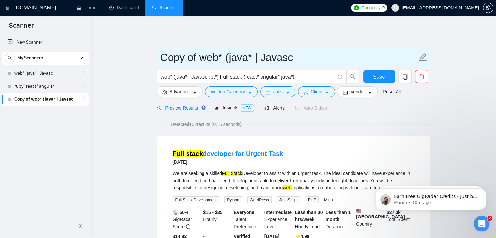
click at [251, 52] on input "Copy of web* (java* | Javasc" at bounding box center [288, 57] width 257 height 16
click at [419, 53] on icon "edit" at bounding box center [423, 57] width 8 height 8
click at [423, 53] on icon "edit" at bounding box center [423, 57] width 8 height 8
type input "React Native- Mehul"
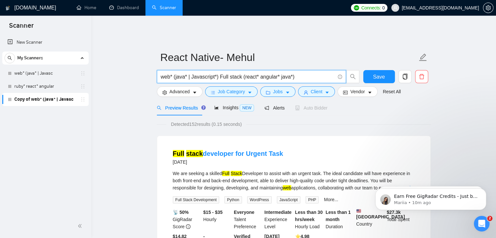
click at [237, 73] on input "web* (java* | Javascript*) Full stack (react* angular* java*)" at bounding box center [248, 77] width 174 height 8
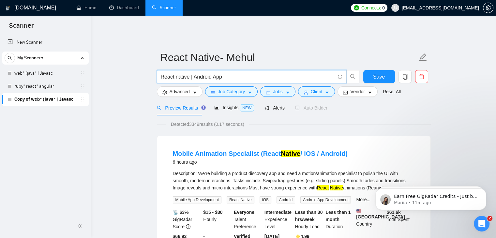
type input "React native | Android App"
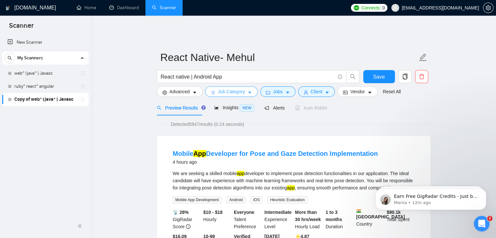
click at [242, 88] on span "Job Category" at bounding box center [231, 91] width 27 height 7
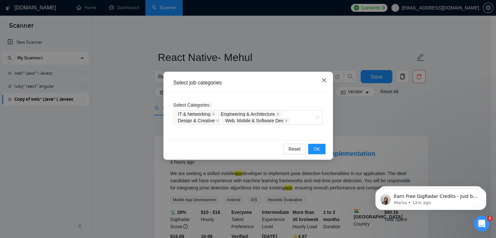
click at [323, 80] on icon "close" at bounding box center [323, 80] width 5 height 5
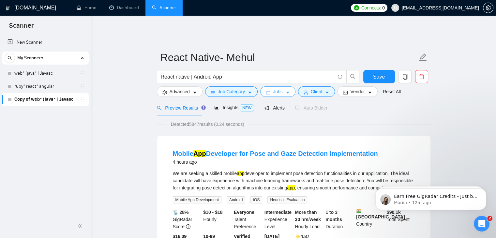
click at [286, 90] on icon "caret-down" at bounding box center [287, 92] width 5 height 5
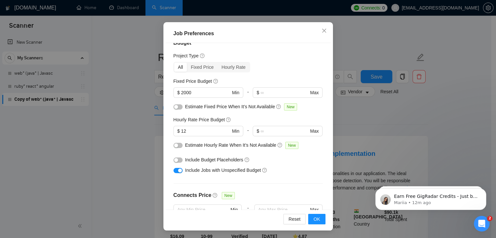
scroll to position [12, 0]
click at [321, 33] on icon "close" at bounding box center [323, 30] width 5 height 5
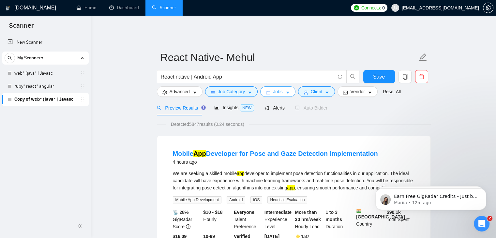
click at [280, 88] on button "Jobs" at bounding box center [277, 91] width 35 height 10
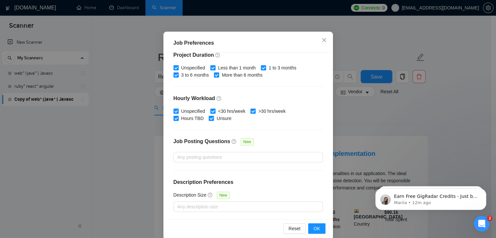
scroll to position [36, 0]
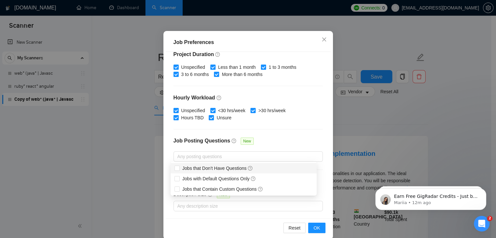
click at [193, 153] on div at bounding box center [245, 157] width 140 height 8
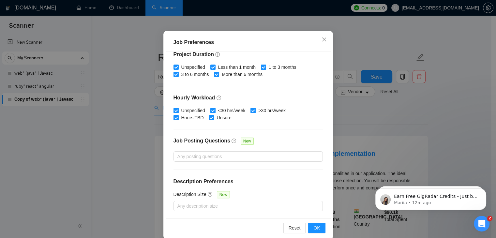
click at [265, 135] on div "Budget Project Type All Fixed Price Hourly Rate Fixed Price Budget $ 2000 Min -…" at bounding box center [248, 135] width 165 height 167
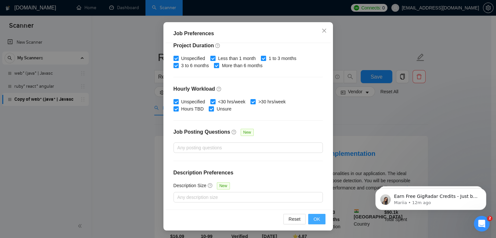
click at [313, 218] on span "OK" at bounding box center [316, 218] width 7 height 7
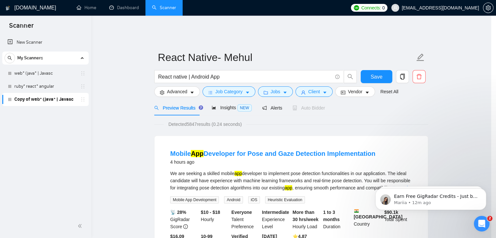
scroll to position [17, 0]
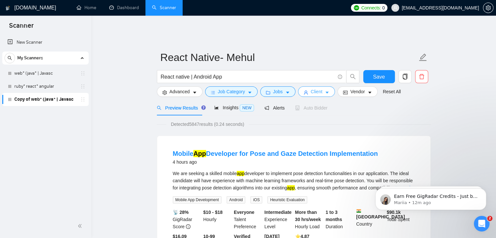
click at [318, 88] on span "Client" at bounding box center [317, 91] width 12 height 7
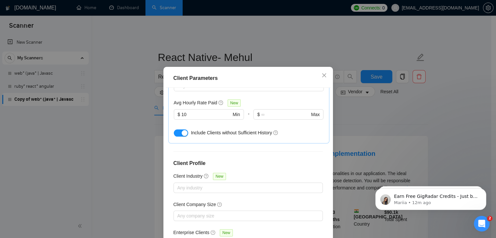
scroll to position [240, 0]
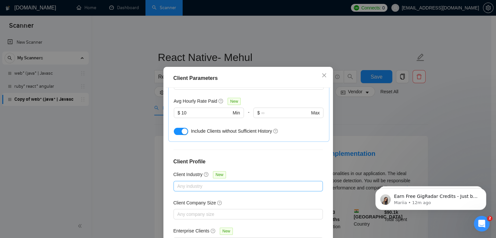
click at [229, 182] on div at bounding box center [245, 186] width 140 height 8
click at [251, 158] on h4 "Client Profile" at bounding box center [247, 162] width 149 height 8
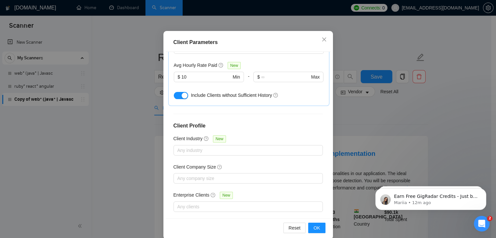
scroll to position [37, 0]
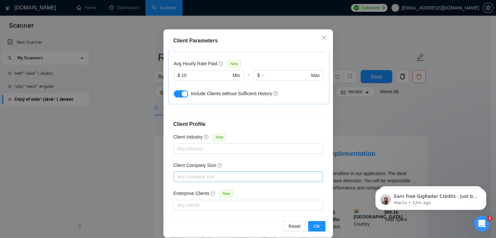
click at [224, 173] on div at bounding box center [245, 177] width 140 height 8
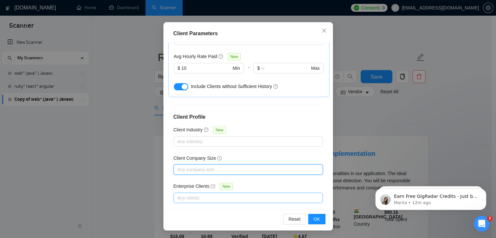
click at [221, 194] on div at bounding box center [245, 198] width 140 height 8
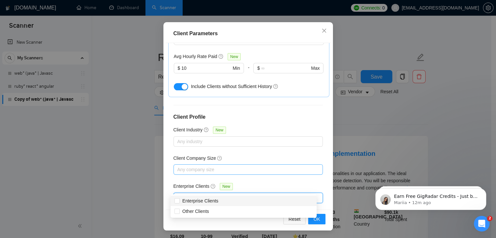
click at [258, 166] on div at bounding box center [245, 170] width 140 height 8
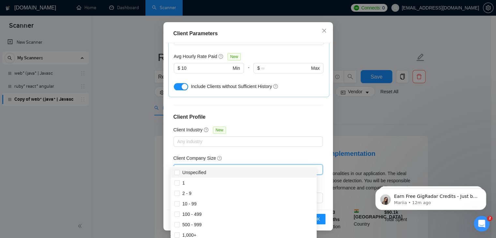
scroll to position [164, 0]
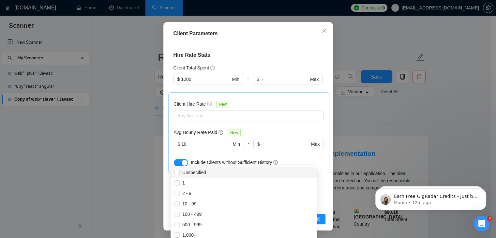
click at [297, 98] on div "Client Hire Rate New Any hire rate Avg Hourly Rate Paid New $ 10 Min - $ Max In…" at bounding box center [249, 133] width 150 height 70
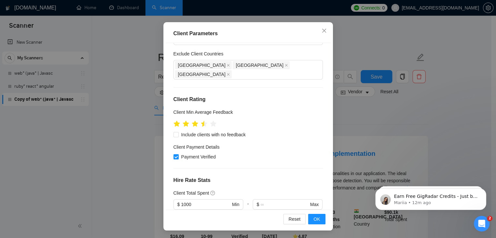
scroll to position [0, 0]
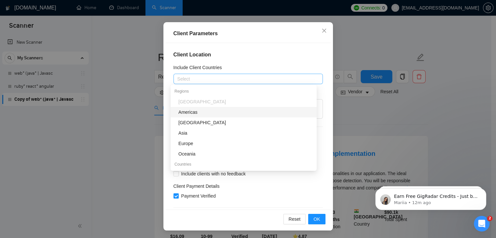
click at [282, 75] on div at bounding box center [245, 79] width 140 height 8
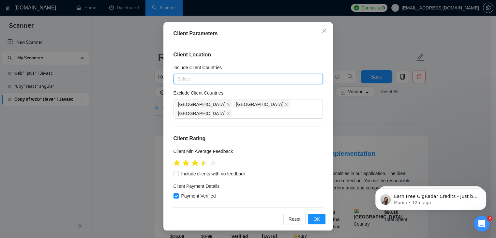
click at [282, 75] on div at bounding box center [245, 79] width 140 height 8
click at [321, 29] on icon "close" at bounding box center [323, 30] width 5 height 5
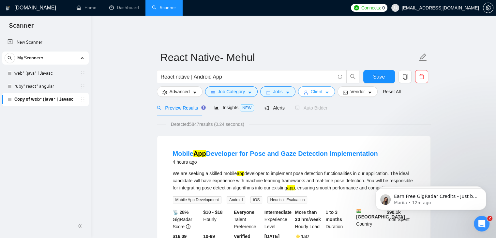
click at [311, 89] on span "Client" at bounding box center [317, 91] width 12 height 7
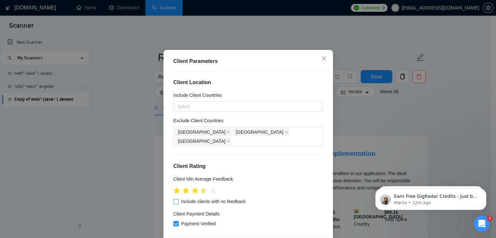
scroll to position [1, 0]
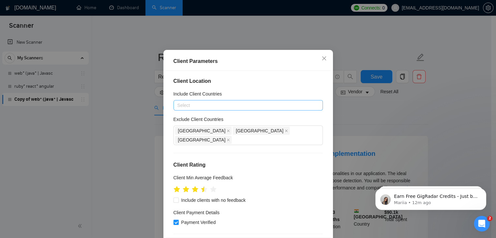
click at [236, 109] on div at bounding box center [245, 105] width 140 height 8
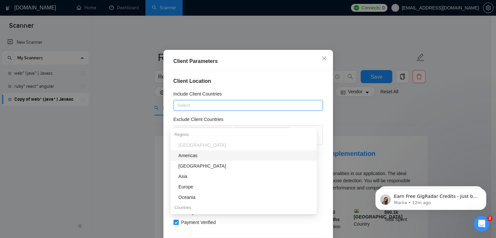
click at [253, 106] on div "Client Location Include Client Countries Select Exclude Client Countries [GEOGR…" at bounding box center [248, 154] width 165 height 167
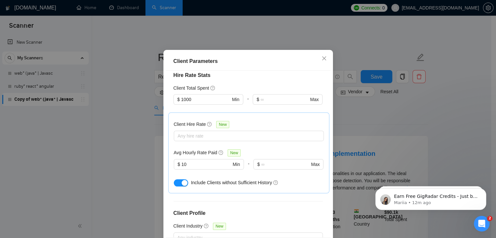
scroll to position [172, 0]
click at [231, 140] on div at bounding box center [245, 136] width 140 height 8
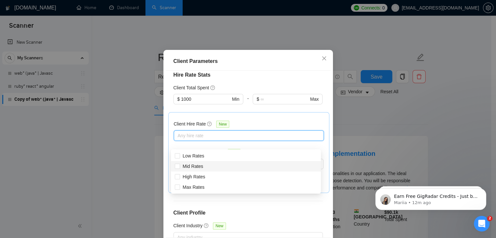
click at [211, 162] on div "Mid Rates" at bounding box center [246, 166] width 150 height 10
checkbox input "true"
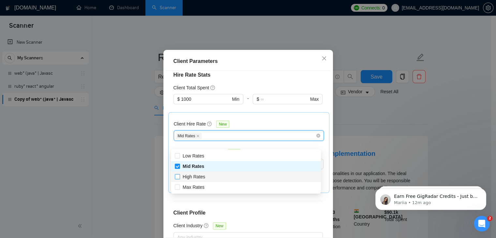
click at [199, 179] on span "High Rates" at bounding box center [194, 176] width 22 height 5
click at [179, 179] on input "High Rates" at bounding box center [177, 176] width 5 height 5
checkbox input "true"
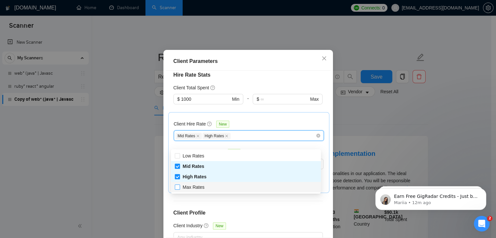
click at [199, 188] on span "Max Rates" at bounding box center [194, 187] width 22 height 5
click at [179, 188] on input "Max Rates" at bounding box center [177, 187] width 5 height 5
checkbox input "true"
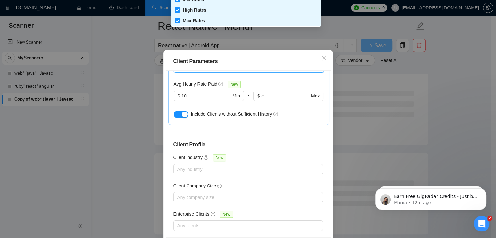
scroll to position [45, 0]
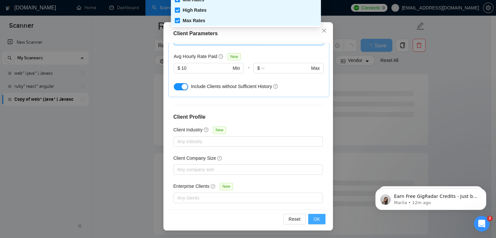
click at [311, 219] on button "OK" at bounding box center [316, 219] width 17 height 10
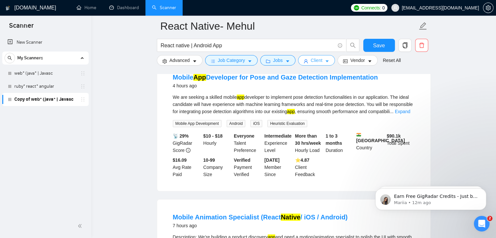
scroll to position [78, 0]
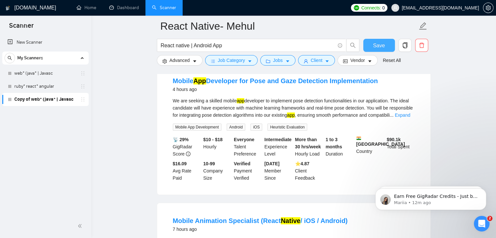
click at [383, 46] on span "Save" at bounding box center [379, 45] width 12 height 8
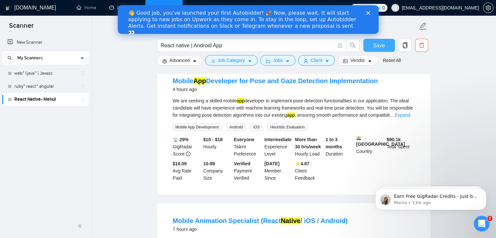
scroll to position [0, 0]
click at [275, 14] on div "👋 Good job, you've launched your first Autobidder! 🎉 Now, please wait. It will …" at bounding box center [242, 23] width 229 height 26
click at [368, 12] on icon "Close" at bounding box center [368, 13] width 4 height 4
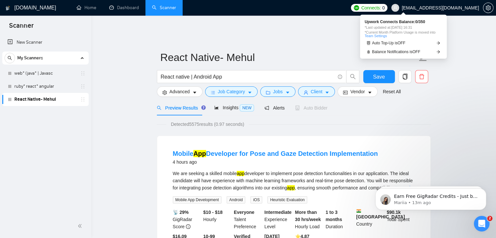
click at [381, 10] on span "Connects:" at bounding box center [371, 7] width 20 height 7
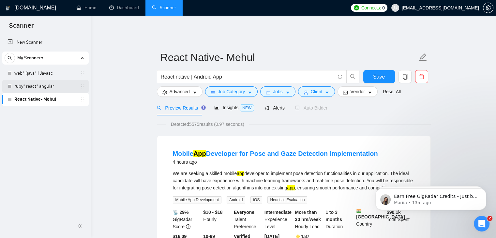
click at [39, 87] on link "ruby* react* angular" at bounding box center [45, 86] width 62 height 13
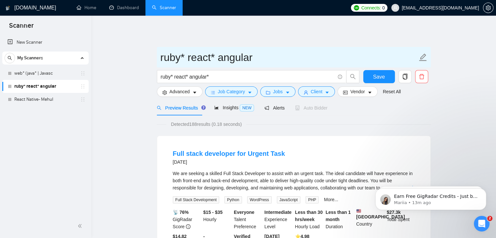
click at [421, 53] on icon "edit" at bounding box center [422, 56] width 7 height 7
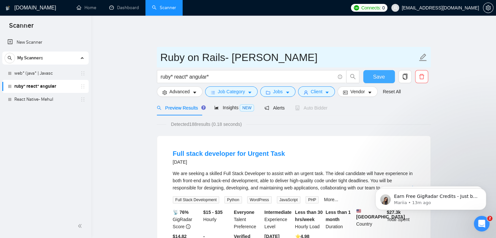
type input "Ruby on Rails- [PERSON_NAME]"
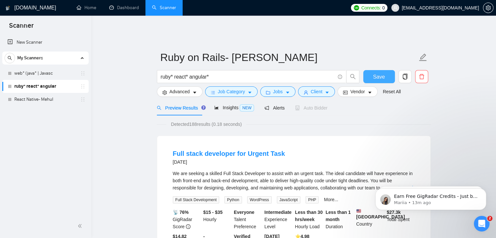
click at [381, 76] on span "Save" at bounding box center [379, 77] width 12 height 8
click at [55, 68] on link "web* (java* | Javasc" at bounding box center [45, 73] width 62 height 13
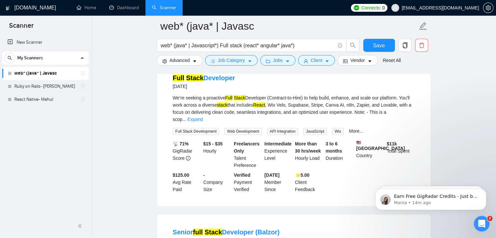
scroll to position [357, 0]
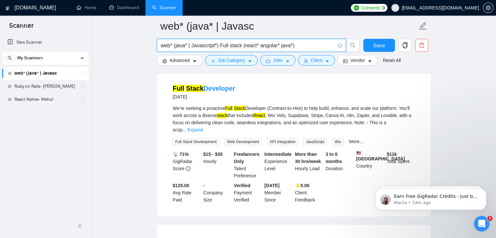
click at [258, 49] on input "web* (java* | Javascript*) Full stack (react* angular* java*)" at bounding box center [248, 45] width 174 height 8
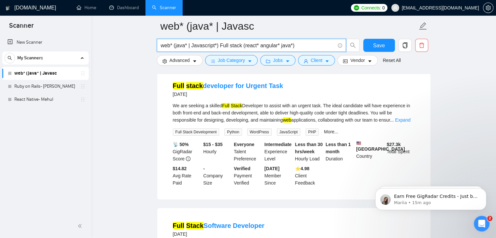
scroll to position [66, 0]
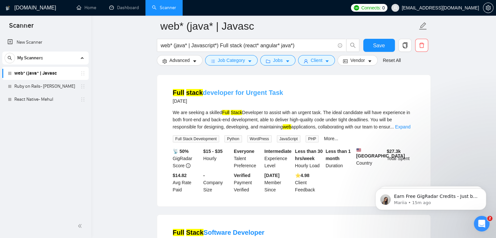
click at [263, 90] on link "Full stack developer for Urgent Task" at bounding box center [228, 92] width 111 height 7
click at [310, 48] on input "web* (java* | Javascript*) Full stack (react* angular* java*)" at bounding box center [248, 45] width 174 height 8
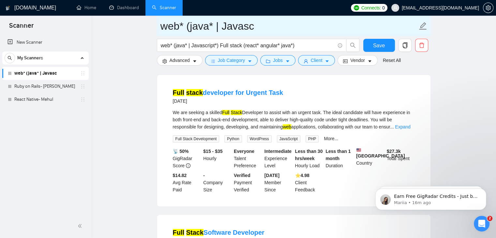
click at [313, 29] on input "web* (java* | Javasc" at bounding box center [288, 26] width 257 height 16
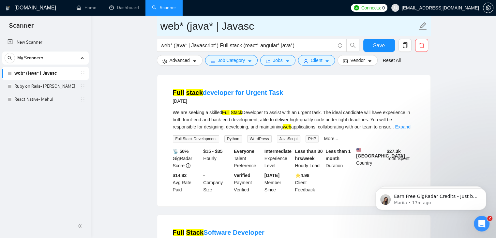
click at [216, 30] on input "web* (java* | Javasc" at bounding box center [288, 26] width 257 height 16
type input "Java Full-Stack - Amul"
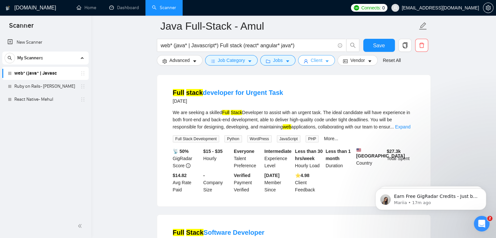
click at [311, 63] on span "Client" at bounding box center [317, 60] width 12 height 7
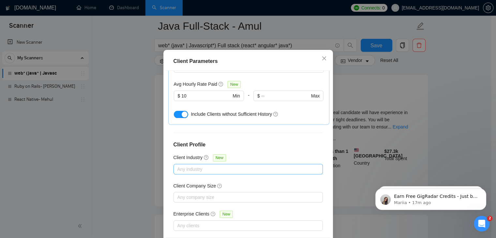
scroll to position [45, 0]
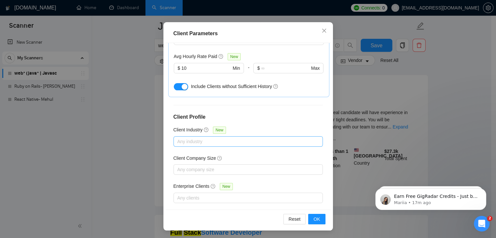
click at [256, 138] on div at bounding box center [245, 142] width 140 height 8
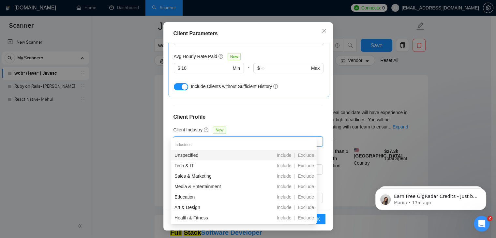
click at [269, 116] on div "Client Location Include Client Countries Select Exclude Client Countries [GEOGR…" at bounding box center [248, 126] width 165 height 167
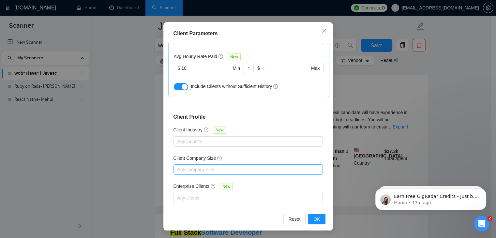
click at [223, 164] on div "Any company size" at bounding box center [247, 169] width 149 height 10
click at [241, 140] on div "Client Location Include Client Countries Select Exclude Client Countries [GEOGR…" at bounding box center [248, 126] width 165 height 167
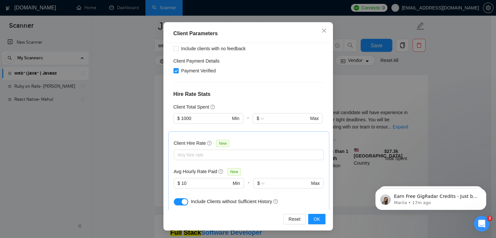
scroll to position [124, 0]
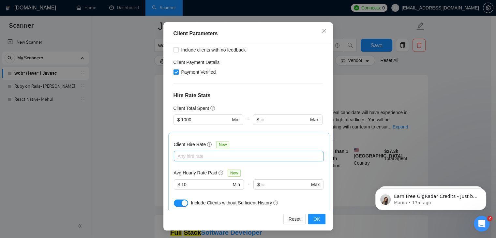
click at [229, 152] on div at bounding box center [245, 156] width 140 height 8
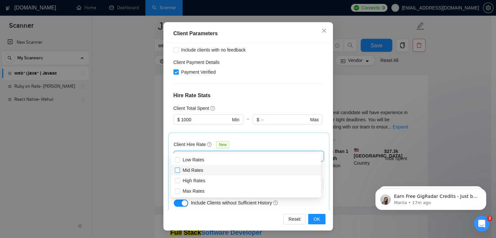
click at [194, 173] on span "Mid Rates" at bounding box center [193, 170] width 26 height 7
click at [179, 172] on input "Mid Rates" at bounding box center [177, 170] width 5 height 5
checkbox input "false"
click at [192, 179] on span "High Rates" at bounding box center [194, 180] width 22 height 5
click at [179, 179] on input "High Rates" at bounding box center [177, 180] width 5 height 5
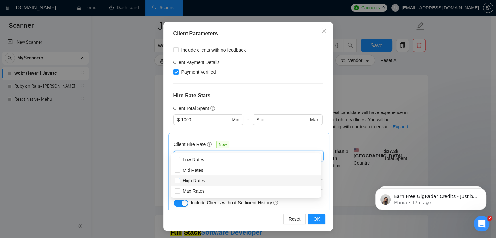
checkbox input "true"
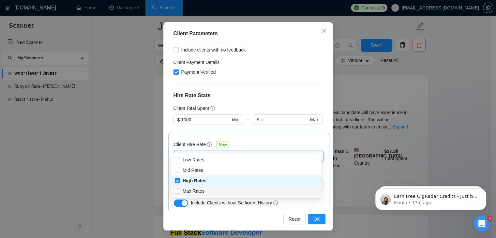
click at [189, 186] on div "Max Rates" at bounding box center [246, 191] width 150 height 10
checkbox input "true"
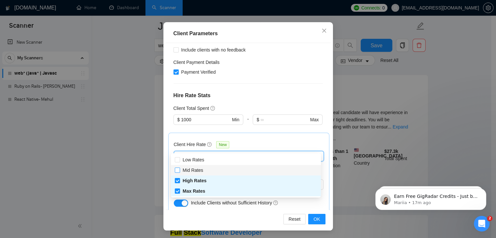
click at [198, 169] on span "Mid Rates" at bounding box center [193, 170] width 21 height 5
click at [179, 169] on input "Mid Rates" at bounding box center [177, 170] width 5 height 5
checkbox input "true"
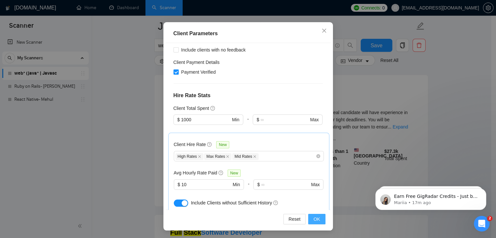
click at [310, 217] on button "OK" at bounding box center [316, 219] width 17 height 10
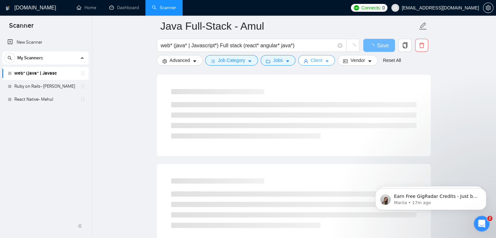
scroll to position [0, 0]
click at [249, 45] on input "web* (java* | Javascript*) Full stack (react* angular* java*)" at bounding box center [248, 45] width 174 height 8
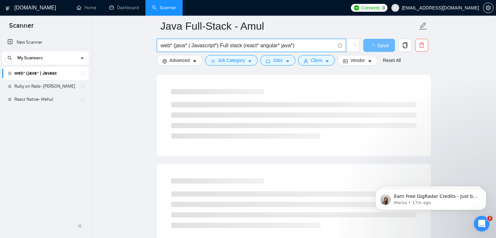
click at [249, 45] on input "web* (java* | Javascript*) Full stack (react* angular* java*)" at bounding box center [248, 45] width 174 height 8
click at [229, 44] on input "Java* angular* mean* mern* *react" at bounding box center [248, 45] width 174 height 8
click at [242, 43] on input "Java* angular* mean* mern* react" at bounding box center [248, 45] width 174 height 8
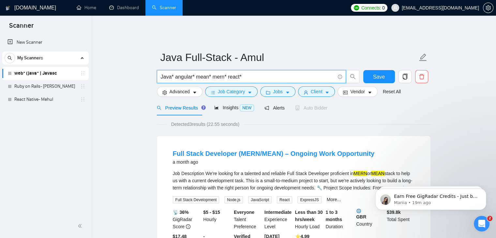
click at [175, 73] on input "Java* angular* mean* mern* react*" at bounding box center [248, 77] width 174 height 8
click at [173, 73] on input "Java* angular* mean* mern* react*" at bounding box center [248, 77] width 174 height 8
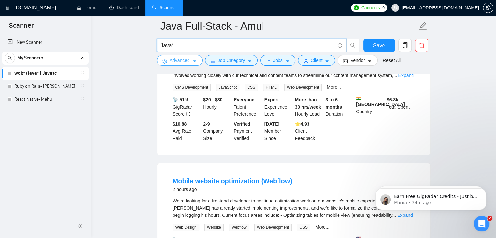
scroll to position [113, 0]
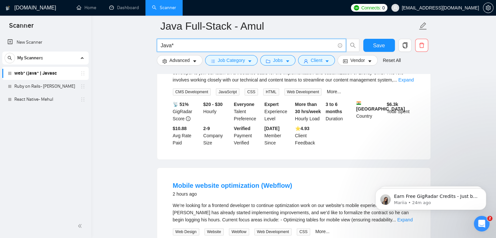
click at [164, 45] on input "Java*" at bounding box center [248, 45] width 174 height 8
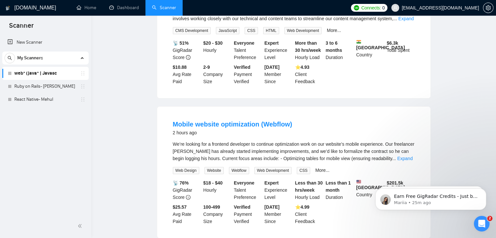
scroll to position [0, 0]
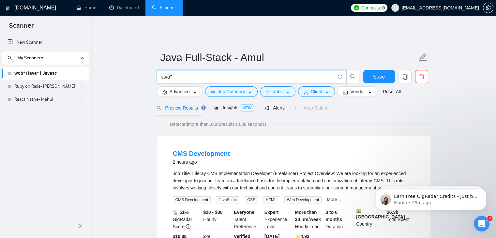
click at [187, 73] on input "java*" at bounding box center [248, 77] width 174 height 8
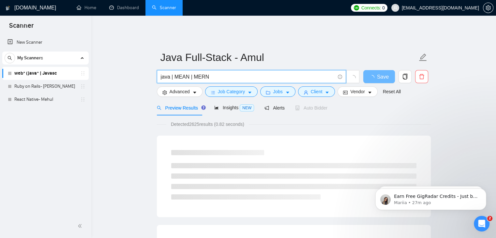
click at [163, 73] on input "java | MEAN | MERN" at bounding box center [248, 77] width 174 height 8
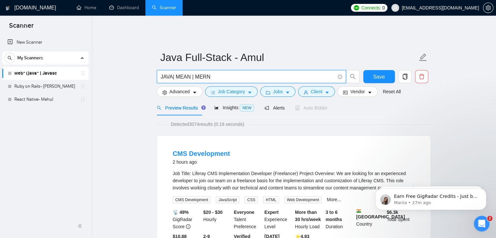
click at [214, 73] on input "JAVA| MEAN | MERN" at bounding box center [248, 77] width 174 height 8
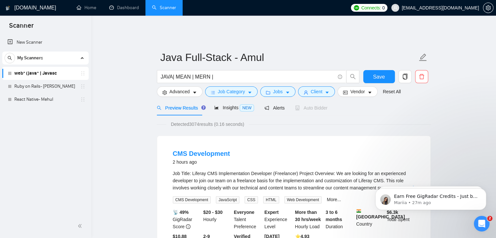
click at [428, 110] on div "Preview Results Insights NEW Alerts Auto Bidder" at bounding box center [294, 107] width 274 height 15
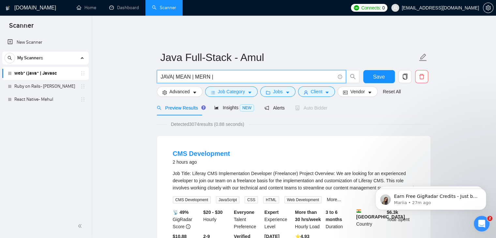
click at [171, 73] on input "JAVA| MEAN | MERN |" at bounding box center [248, 77] width 174 height 8
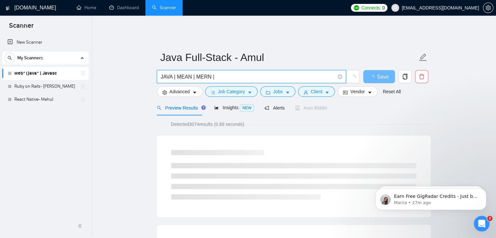
click at [218, 73] on input "JAVA | MEAN | MERN |" at bounding box center [248, 77] width 174 height 8
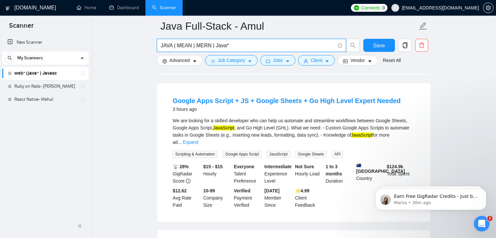
scroll to position [494, 0]
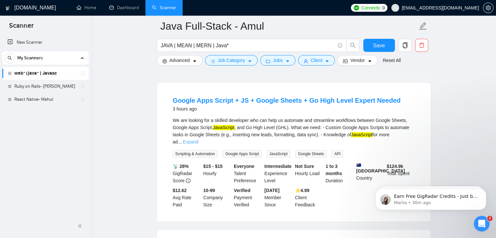
click at [198, 139] on link "Expand" at bounding box center [190, 141] width 15 height 5
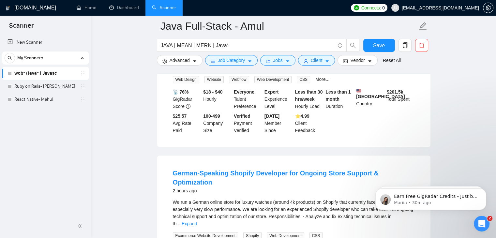
scroll to position [248, 0]
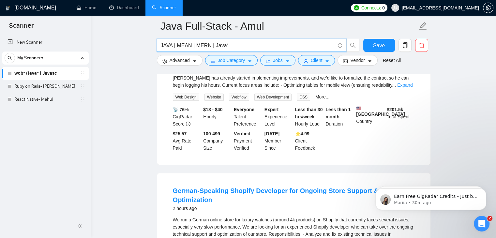
click at [231, 43] on input "JAVA | MEAN | MERN | Java*" at bounding box center [248, 45] width 174 height 8
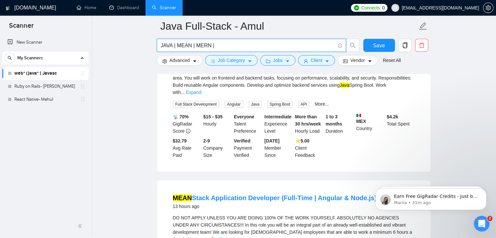
scroll to position [0, 0]
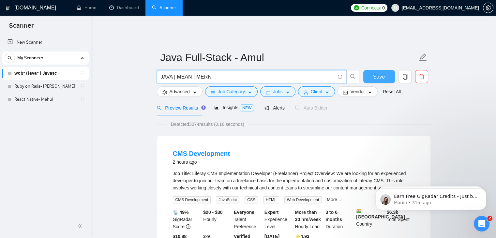
type input "JAVA | MEAN | MERN"
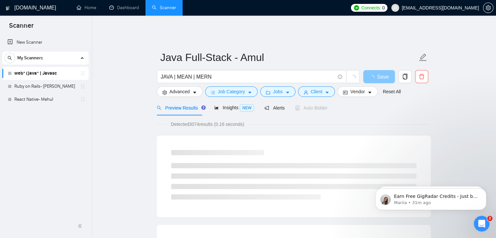
click at [377, 73] on span "Save" at bounding box center [383, 77] width 12 height 8
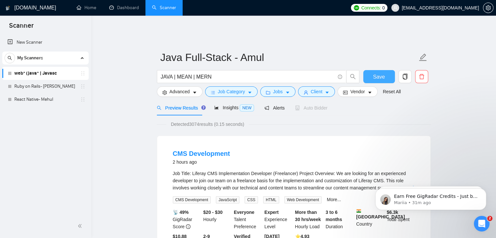
click at [371, 71] on button "Save" at bounding box center [379, 76] width 32 height 13
click at [50, 46] on link "New Scanner" at bounding box center [45, 42] width 76 height 13
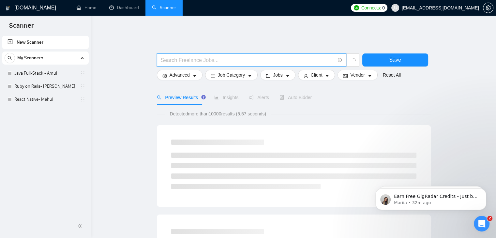
click at [210, 56] on input "text" at bounding box center [248, 60] width 174 height 8
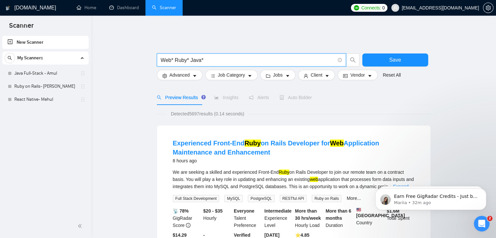
click at [173, 56] on input "Web* Ruby* Java*" at bounding box center [248, 60] width 174 height 8
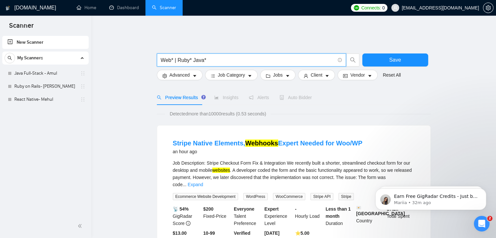
click at [191, 56] on input "Web* | Ruby* Java*" at bounding box center [248, 60] width 174 height 8
paste input "|"
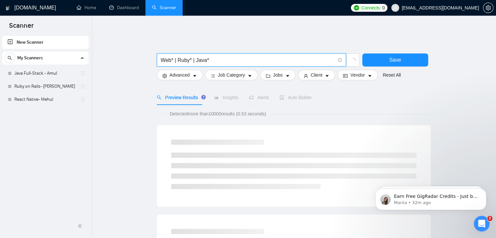
click at [212, 56] on input "Web* | Ruby* | Java*" at bounding box center [248, 60] width 174 height 8
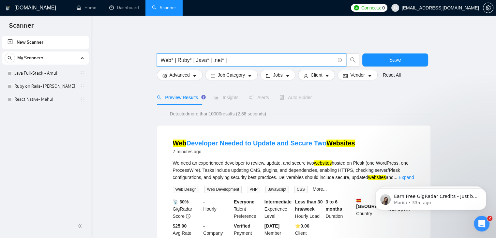
click at [238, 58] on input "Web* | Ruby* | Java* | .net* |" at bounding box center [248, 60] width 174 height 8
type input "Web* | Ruby* | Java* | .net* | Salesforce*"
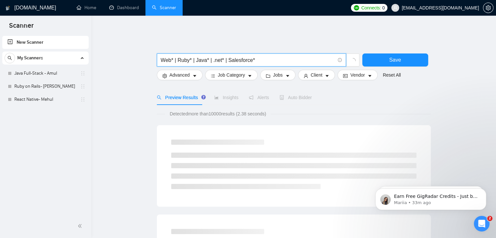
click at [236, 56] on input "Web* | Ruby* | Java* | .net* | Salesforce*" at bounding box center [248, 60] width 174 height 8
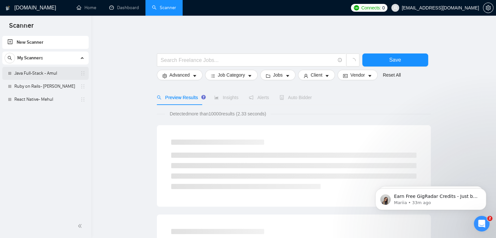
click at [68, 77] on link "Java Full-Stack - Amul" at bounding box center [45, 73] width 62 height 13
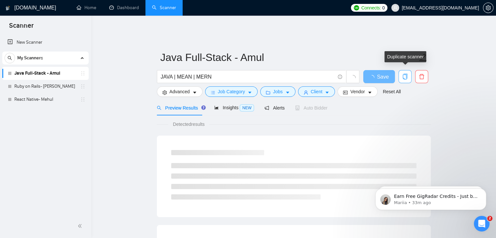
click at [405, 74] on icon "copy" at bounding box center [405, 77] width 6 height 6
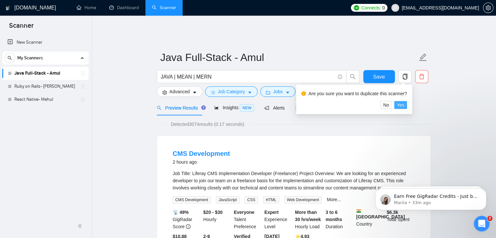
click at [401, 105] on span "Yes" at bounding box center [400, 104] width 7 height 7
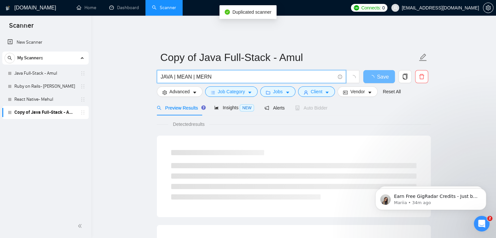
click at [226, 73] on input "JAVA | MEAN | MERN" at bounding box center [248, 77] width 174 height 8
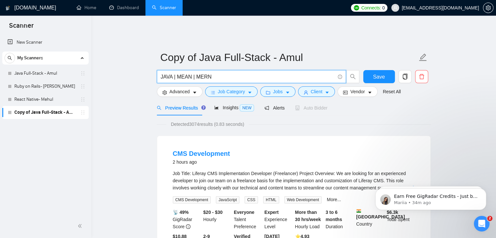
paste input "Web* | Ruby* | Java* | .net* | Salesforce*"
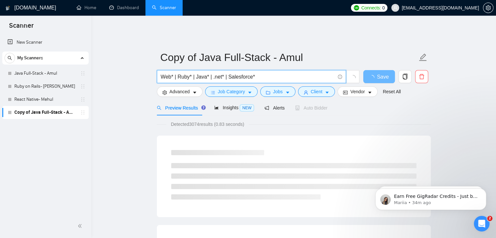
click at [270, 73] on input "Web* | Ruby* | Java* | .net* | Salesforce*" at bounding box center [248, 77] width 174 height 8
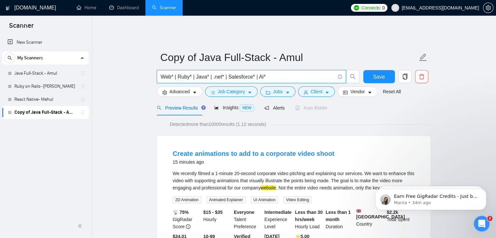
type input "Web* | Ruby* | Java* | .net* | Salesforce* | Ai*"
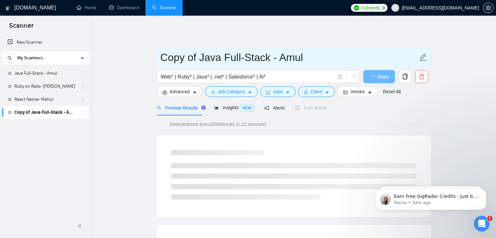
click at [278, 57] on input "Copy of Java Full-Stack - Amul" at bounding box center [288, 57] width 257 height 16
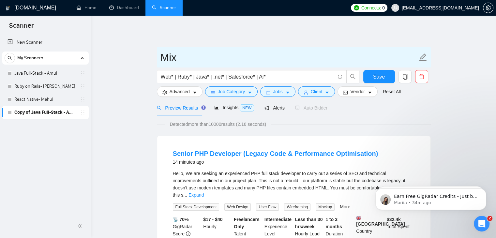
type input "Mix"
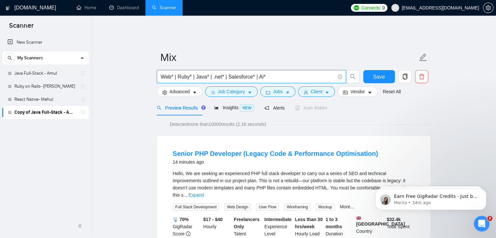
click at [296, 73] on input "Web* | Ruby* | Java* | .net* | Salesforce* | Ai*" at bounding box center [248, 77] width 174 height 8
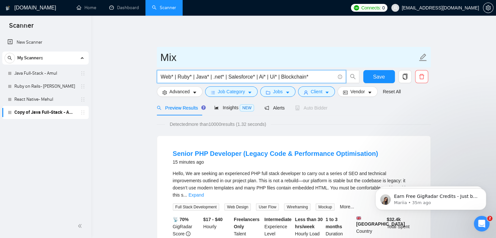
type input "Web* | Ruby* | Java* | .net* | Salesforce* | Ai* | Ui* | Blockchain*"
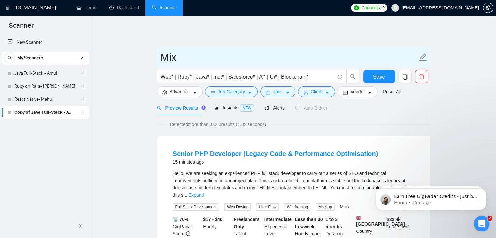
click at [419, 53] on icon "edit" at bounding box center [423, 57] width 8 height 8
type input "Mix Requirement"
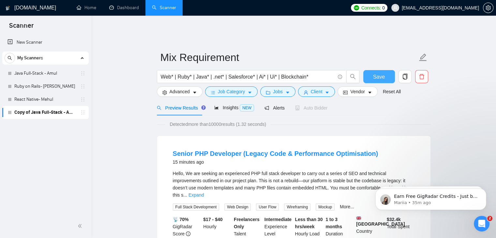
click at [386, 70] on button "Save" at bounding box center [379, 76] width 32 height 13
click at [19, 95] on link "React Native- Mehul" at bounding box center [45, 99] width 62 height 13
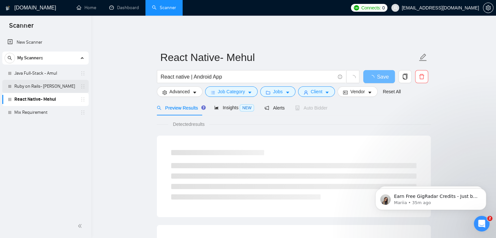
click at [42, 85] on link "Ruby on Rails- [PERSON_NAME]" at bounding box center [45, 86] width 62 height 13
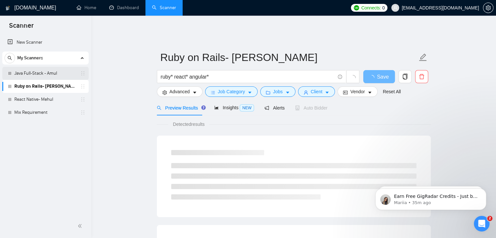
click at [48, 68] on link "Java Full-Stack - Amul" at bounding box center [45, 73] width 62 height 13
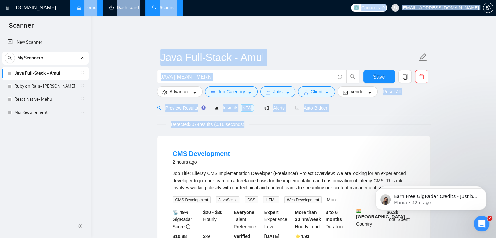
drag, startPoint x: 116, startPoint y: 144, endPoint x: 90, endPoint y: 9, distance: 137.6
click at [90, 9] on link "Home" at bounding box center [87, 8] width 20 height 6
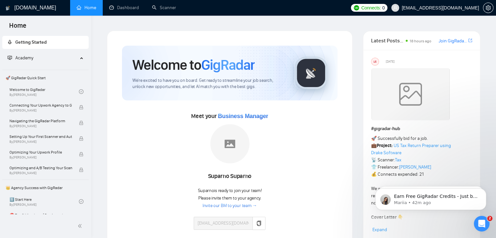
click at [174, 147] on div "Meet your Business Manager [PERSON_NAME] [PERSON_NAME] is ready to join your te…" at bounding box center [229, 173] width 215 height 125
click at [37, 52] on span "Academy" at bounding box center [42, 58] width 70 height 13
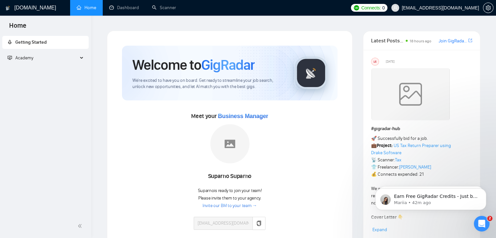
click at [46, 45] on span "Getting Started" at bounding box center [45, 42] width 76 height 13
click at [128, 10] on link "Dashboard" at bounding box center [124, 8] width 30 height 6
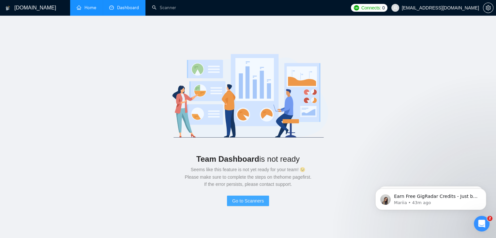
click at [258, 197] on span "Go to Scanners" at bounding box center [248, 200] width 32 height 7
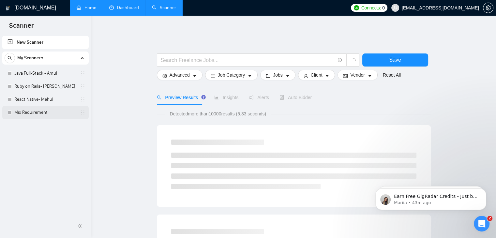
click at [35, 112] on link "Mix Requirement" at bounding box center [45, 112] width 62 height 13
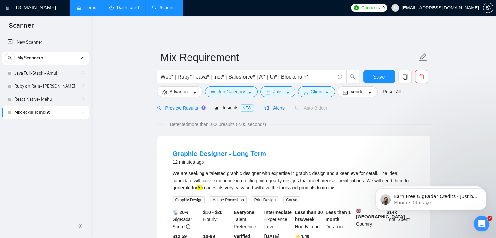
click at [271, 105] on span "Alerts" at bounding box center [274, 107] width 20 height 5
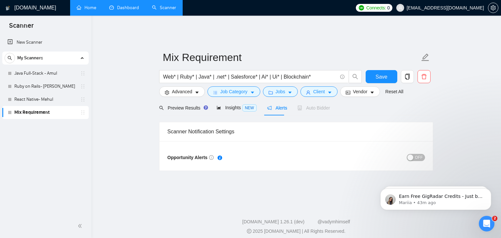
click at [417, 154] on span "OFF" at bounding box center [419, 157] width 8 height 7
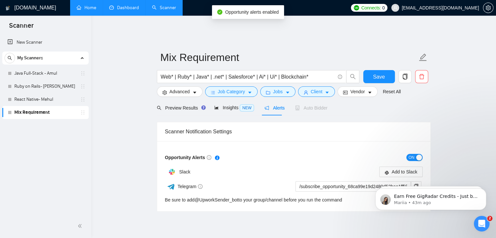
scroll to position [19, 0]
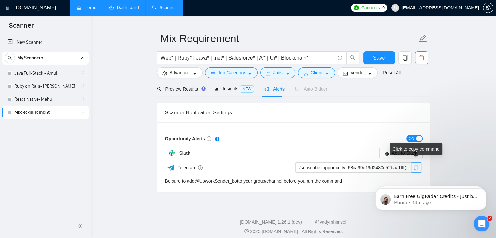
click at [415, 165] on icon "copy" at bounding box center [416, 167] width 4 height 5
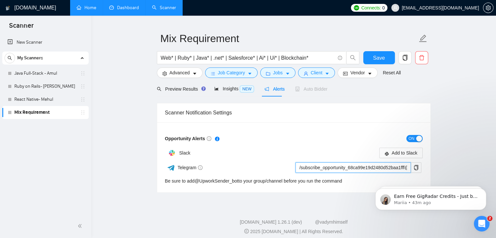
click at [361, 162] on input "/subscribe_opportunity_68ca99e19d2480d52baa1fff@UpworkSender_bot" at bounding box center [352, 167] width 115 height 10
